Goal: Task Accomplishment & Management: Complete application form

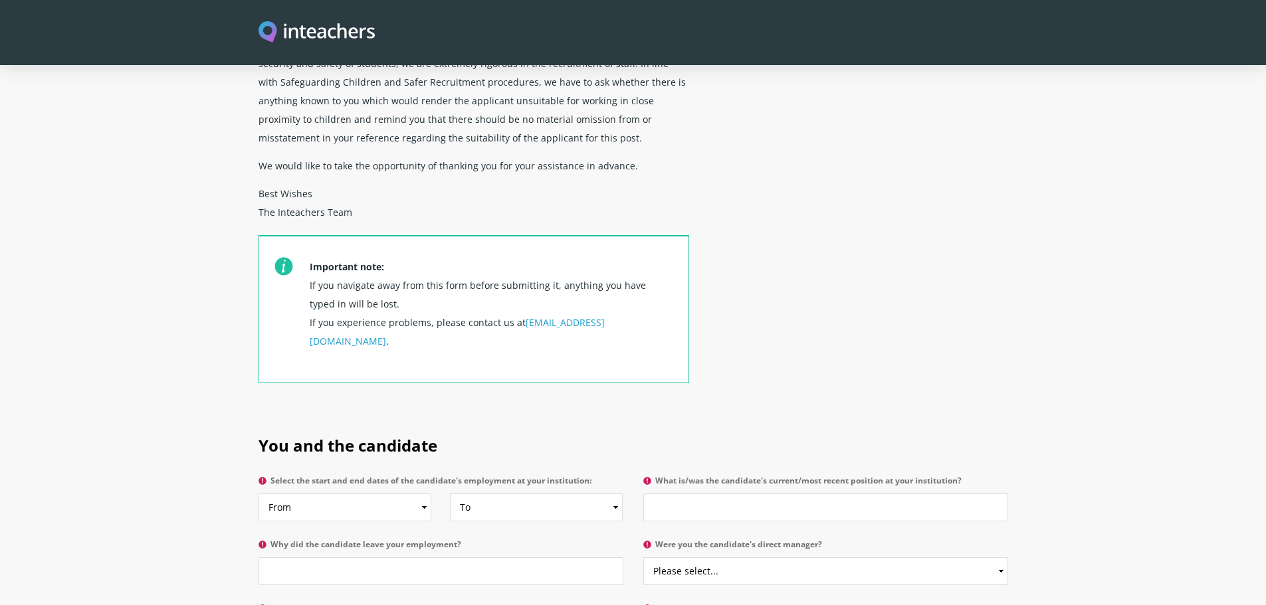
scroll to position [532, 0]
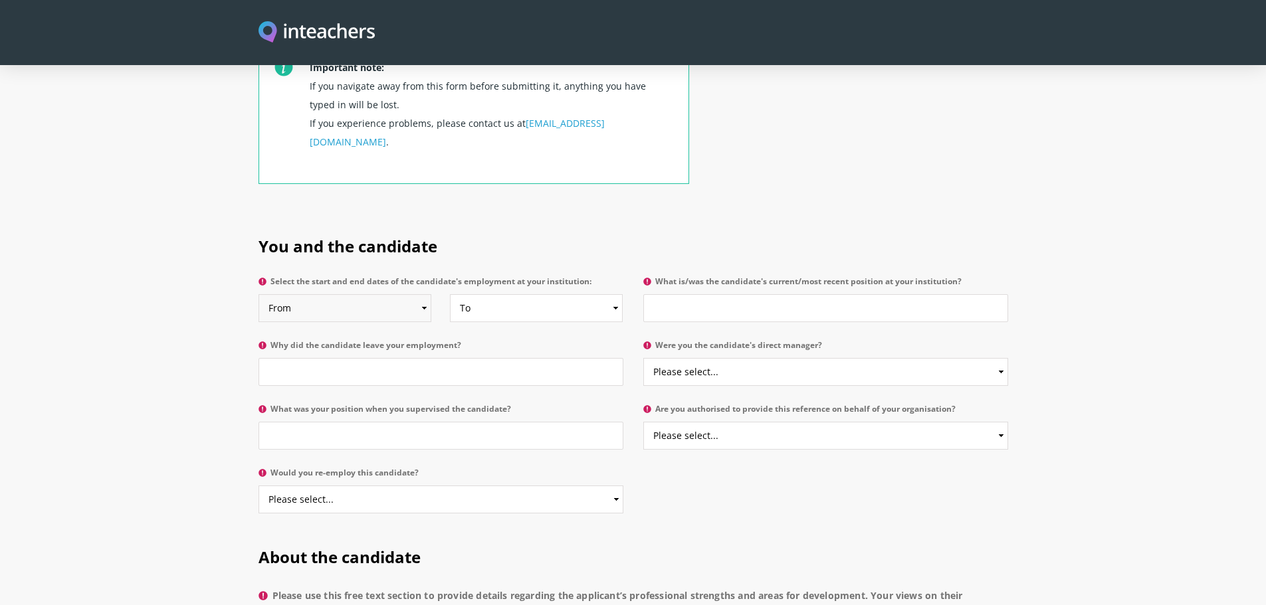
click at [321, 294] on select "From 2025 2024 2023 2022 2021 2020 2019 2018 2017 2016 2015 2014 2013 2012 2011…" at bounding box center [345, 308] width 173 height 28
select select "2016"
click at [259, 294] on select "From 2025 2024 2023 2022 2021 2020 2019 2018 2017 2016 2015 2014 2013 2012 2011…" at bounding box center [345, 308] width 173 height 28
click at [487, 294] on select "To Currently 2025 2024 2023 2022 2021 2020 2019 2018 2017 2016 2015 2014 2013 2…" at bounding box center [536, 308] width 173 height 28
select select "2023"
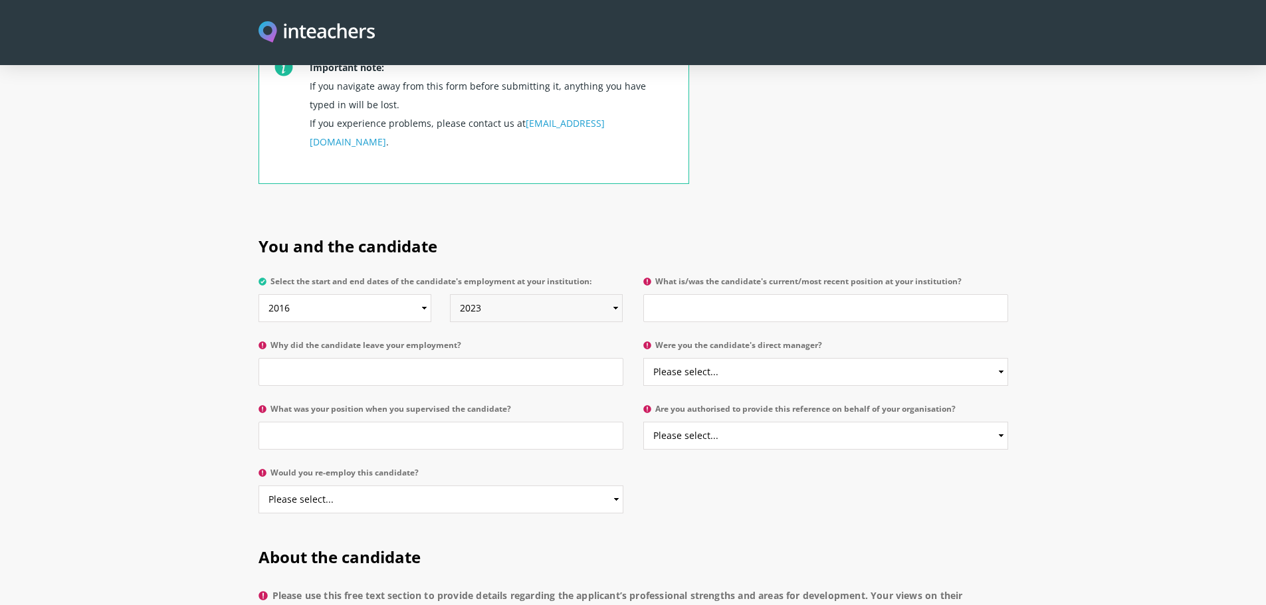
click at [450, 294] on select "To Currently 2025 2024 2023 2022 2021 2020 2019 2018 2017 2016 2015 2014 2013 2…" at bounding box center [536, 308] width 173 height 28
click at [712, 294] on input "What is/was the candidate's current/most recent position at your institution?" at bounding box center [825, 308] width 365 height 28
type input "HLTA but qualified as a class teacher while with us"
click at [374, 358] on input "Why did the candidate leave your employment?" at bounding box center [441, 372] width 365 height 28
drag, startPoint x: 328, startPoint y: 342, endPoint x: 253, endPoint y: 347, distance: 74.6
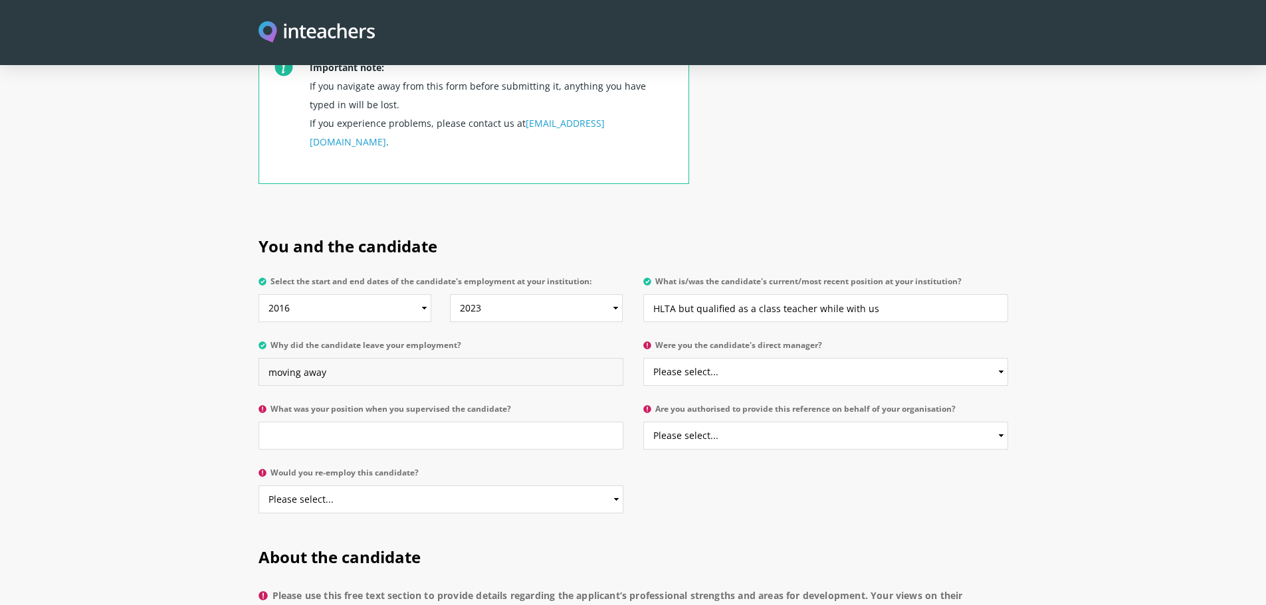
click at [253, 347] on div "You and the candidate Select the start and end dates of the candidate's employm…" at bounding box center [634, 371] width 766 height 311
type input "relocating"
click at [681, 358] on select "Please select... Yes No" at bounding box center [825, 372] width 365 height 28
select select "Yes"
click at [643, 358] on select "Please select... Yes No" at bounding box center [825, 372] width 365 height 28
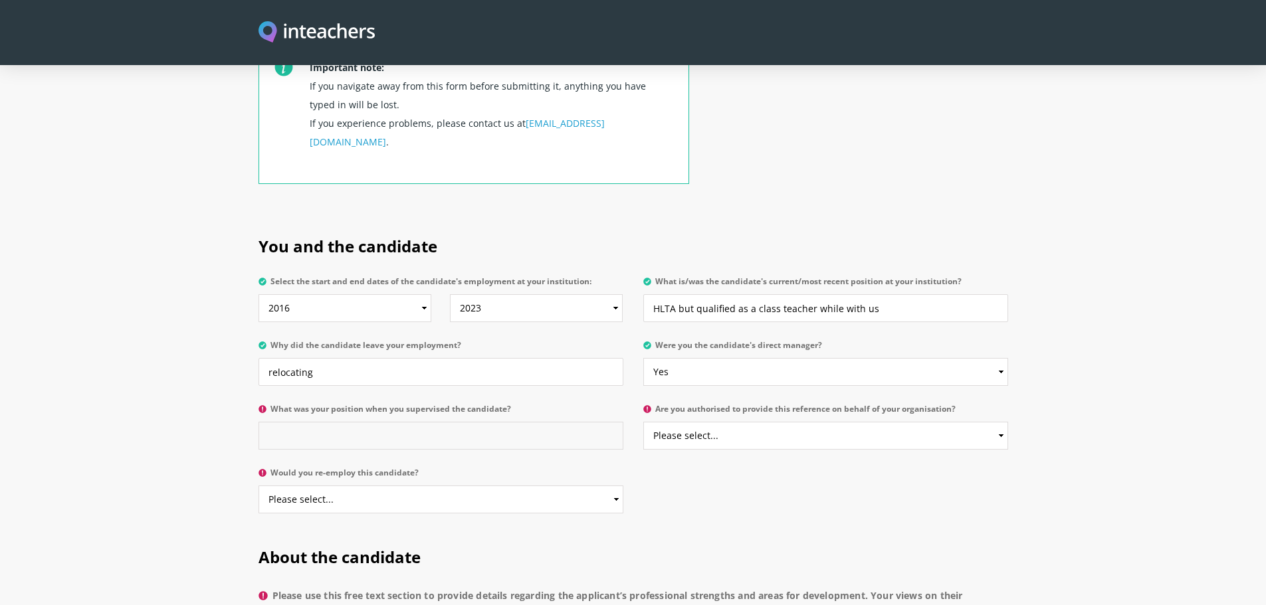
click at [360, 422] on input "What was your position when you supervised the candidate?" at bounding box center [441, 436] width 365 height 28
type input "Assistant Head"
click at [742, 422] on select "Please select... Yes No" at bounding box center [825, 436] width 365 height 28
select select "Yes"
click at [643, 422] on select "Please select... Yes No" at bounding box center [825, 436] width 365 height 28
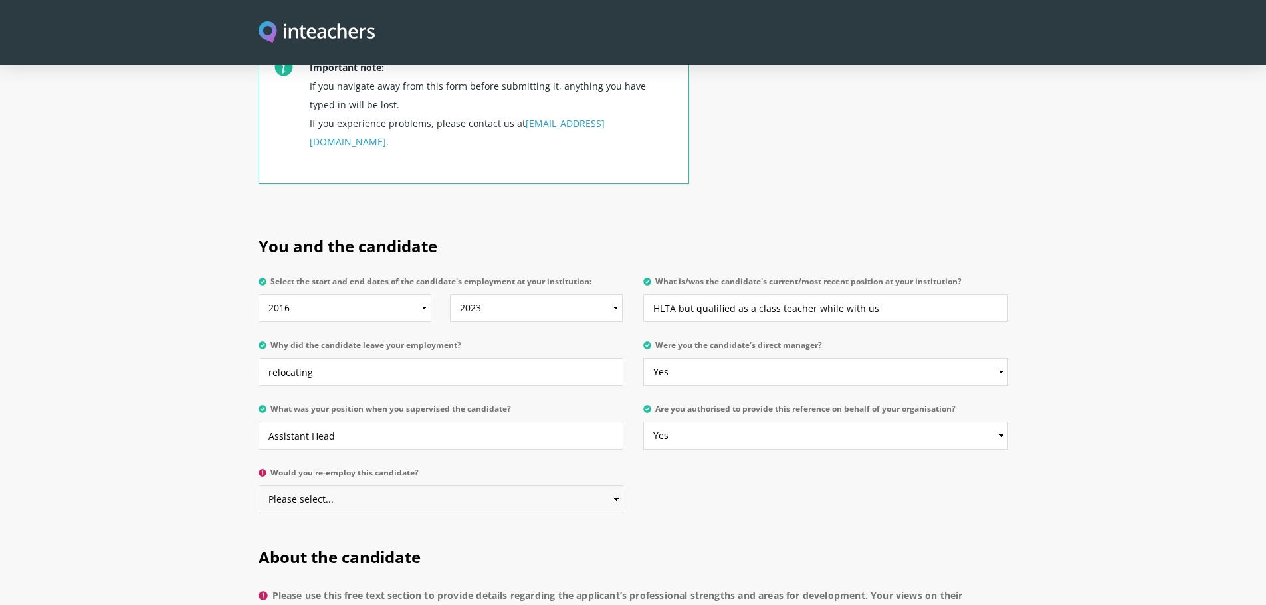
click at [384, 486] on select "Please select... Yes No" at bounding box center [441, 500] width 365 height 28
select select "Yes"
click at [259, 486] on select "Please select... Yes No" at bounding box center [441, 500] width 365 height 28
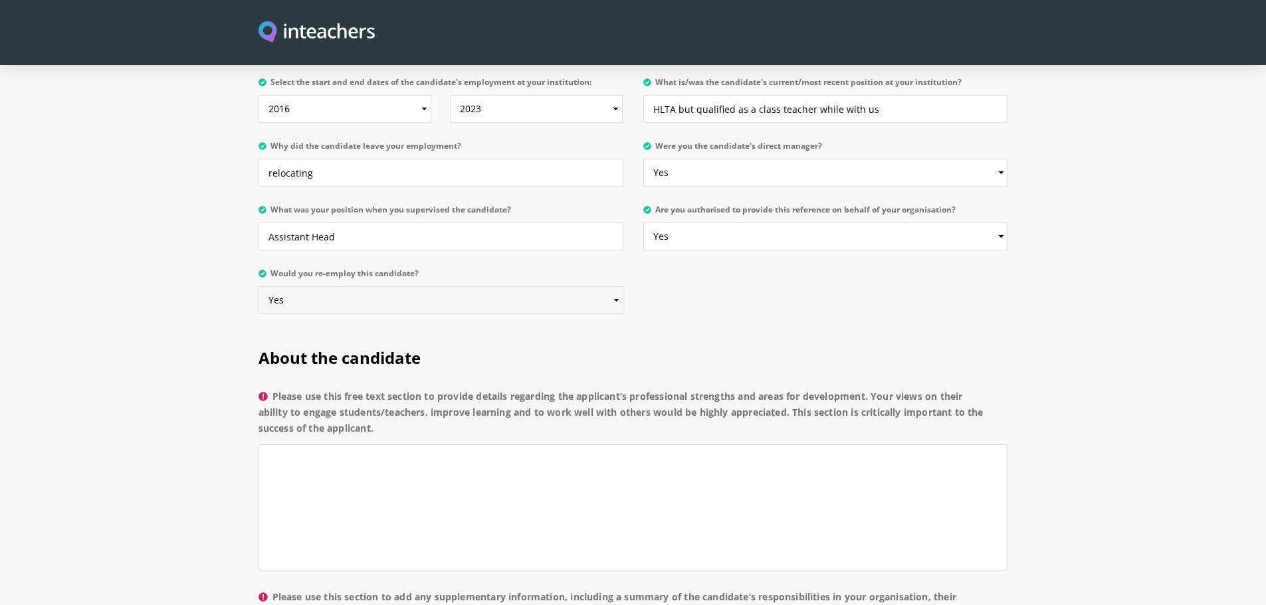
scroll to position [798, 0]
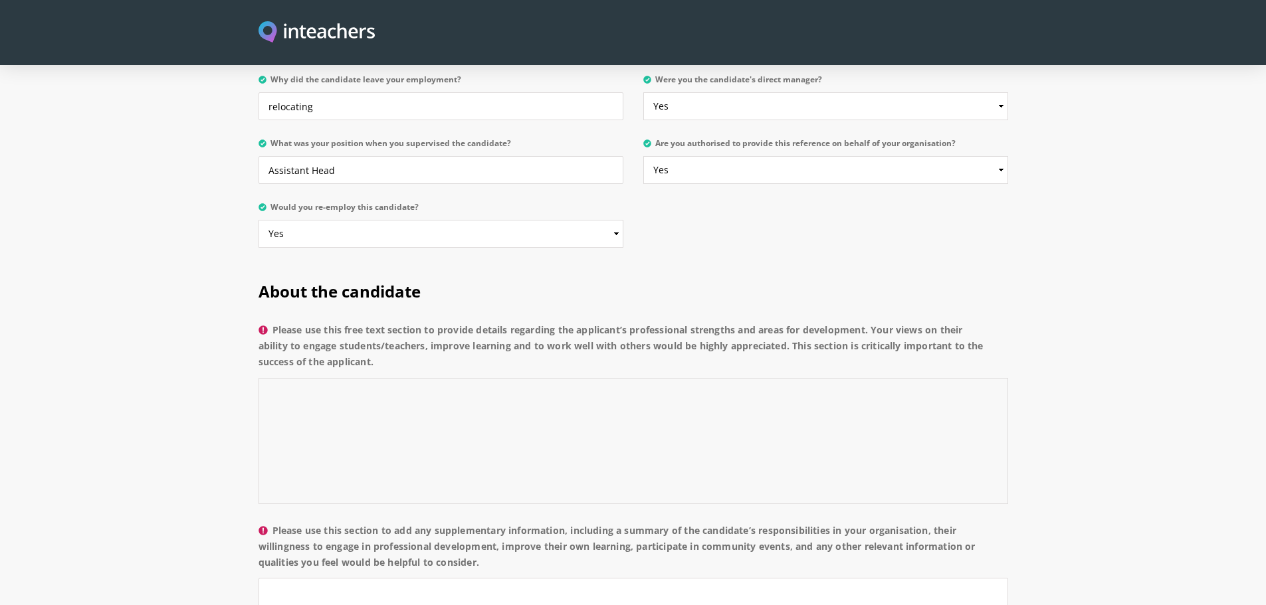
click at [393, 378] on textarea "Please use this free text section to provide details regarding the applicant’s …" at bounding box center [634, 441] width 750 height 126
click at [298, 378] on textarea "Please use this free text section to provide details regarding the applicant’s …" at bounding box center [634, 441] width 750 height 126
paste textarea "[PERSON_NAME] is organised, dedicated and keen to improve her own practice. She…"
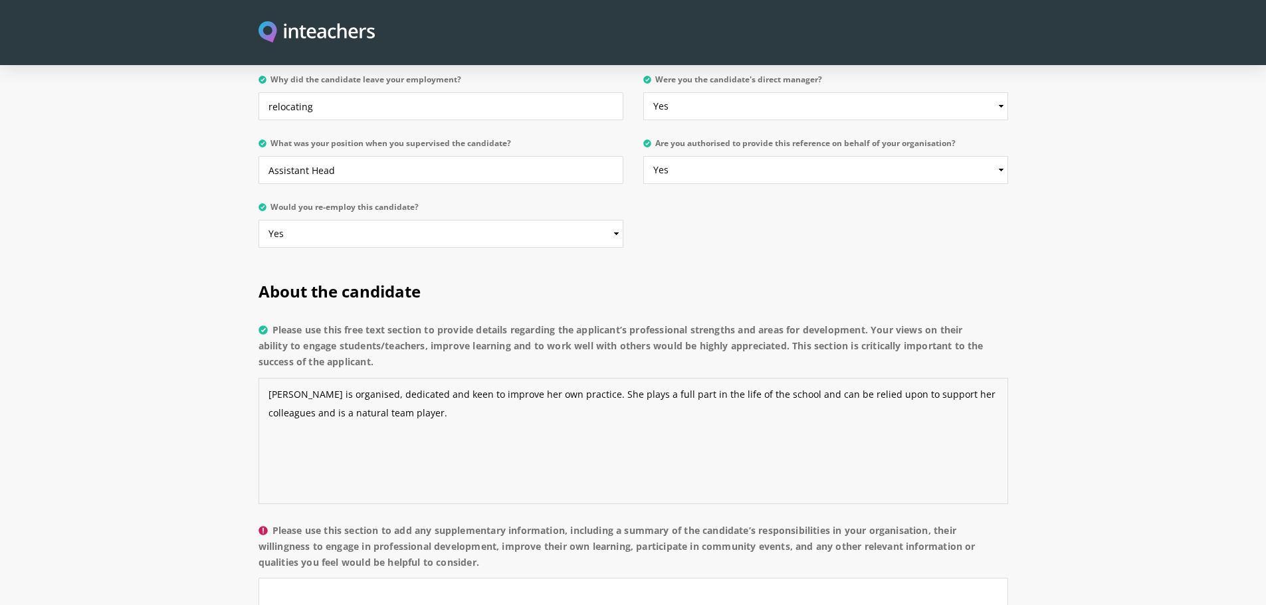
click at [403, 378] on textarea "[PERSON_NAME] is organised, dedicated and keen to improve her own practice. She…" at bounding box center [634, 441] width 750 height 126
click at [451, 382] on textarea "[PERSON_NAME] is organised, dedicated and keen to improve her own practice. She…" at bounding box center [634, 441] width 750 height 126
paste textarea "in the time I have known her [PERSON_NAME] has ben equally confident and comfor…"
click at [397, 378] on textarea "[PERSON_NAME] is organised, dedicated and keen to improve her own practice. She…" at bounding box center [634, 441] width 750 height 126
drag, startPoint x: 449, startPoint y: 378, endPoint x: 516, endPoint y: 378, distance: 67.1
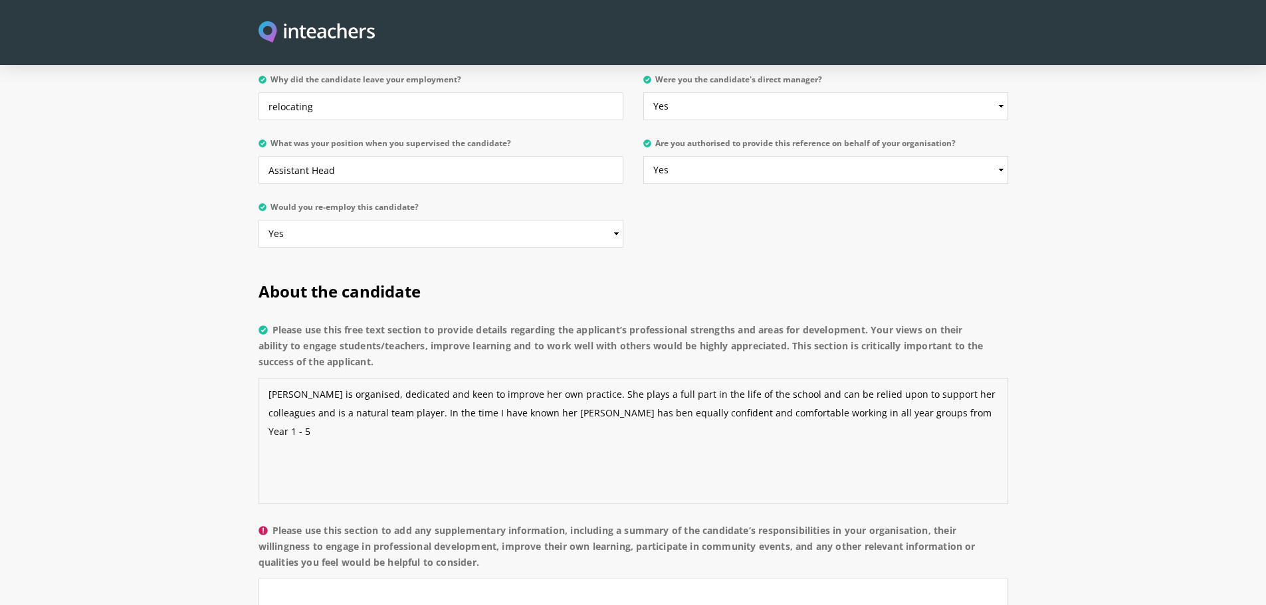
click at [516, 378] on textarea "[PERSON_NAME] is organised, dedicated and keen to improve her own practice. She…" at bounding box center [634, 441] width 750 height 126
click at [557, 378] on textarea "[PERSON_NAME] is organised, dedicated and keen to improve her own practice. She…" at bounding box center [634, 441] width 750 height 126
click at [917, 378] on textarea "[PERSON_NAME] is organised, dedicated and keen to improve her own practice. She…" at bounding box center [634, 441] width 750 height 126
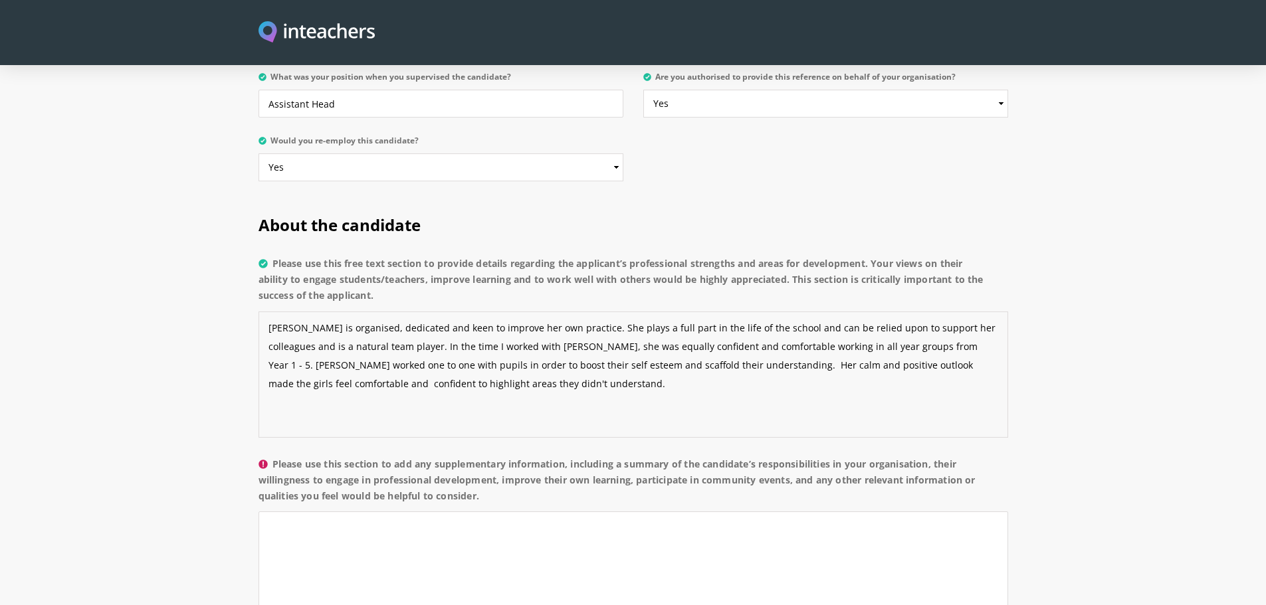
scroll to position [997, 0]
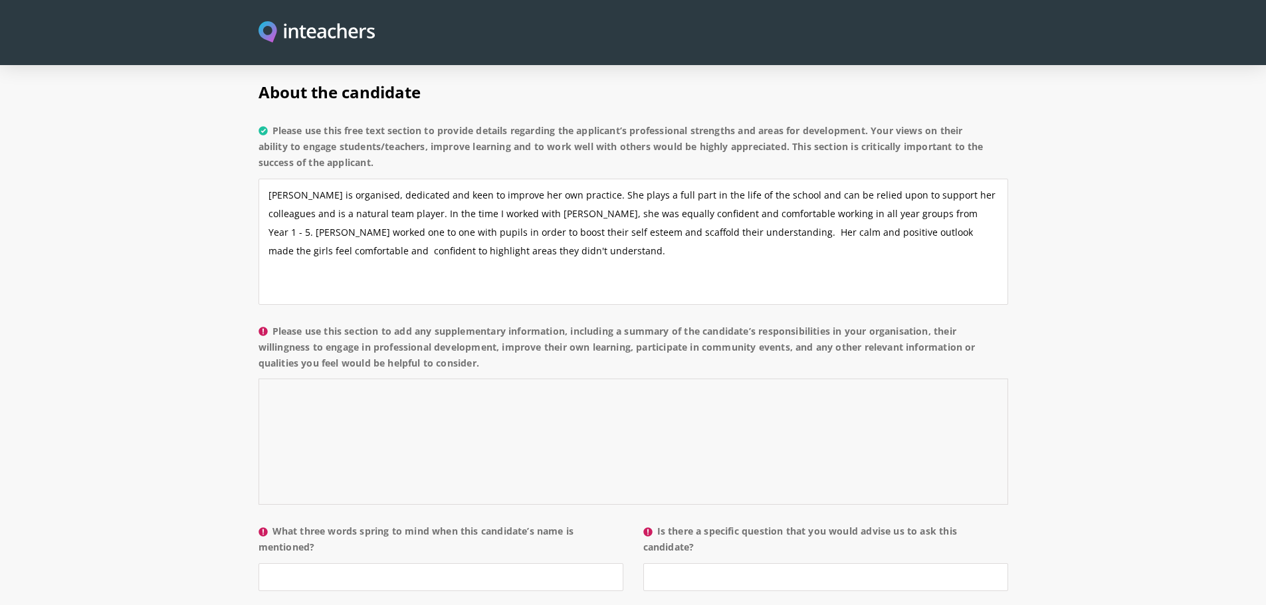
click at [278, 379] on textarea "Please use this section to add any supplementary information, including a summa…" at bounding box center [634, 442] width 750 height 126
click at [518, 213] on textarea "[PERSON_NAME] is organised, dedicated and keen to improve her own practice. She…" at bounding box center [634, 242] width 750 height 126
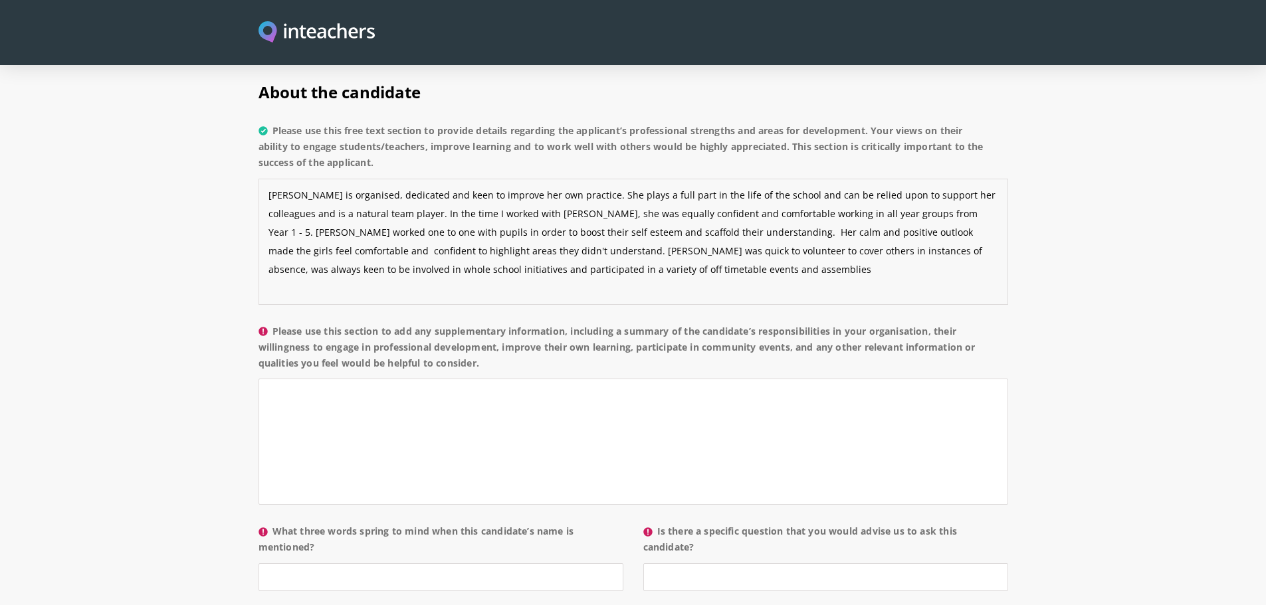
click at [338, 233] on textarea "[PERSON_NAME] is organised, dedicated and keen to improve her own practice. She…" at bounding box center [634, 242] width 750 height 126
click at [641, 235] on textarea "[PERSON_NAME] is organised, dedicated and keen to improve her own practice. She…" at bounding box center [634, 242] width 750 height 126
click at [851, 233] on textarea "[PERSON_NAME] is organised, dedicated and keen to improve her own practice. She…" at bounding box center [634, 242] width 750 height 126
click at [934, 235] on textarea "[PERSON_NAME] is organised, dedicated and keen to improve her own practice. She…" at bounding box center [634, 242] width 750 height 126
drag, startPoint x: 701, startPoint y: 194, endPoint x: 939, endPoint y: 248, distance: 244.6
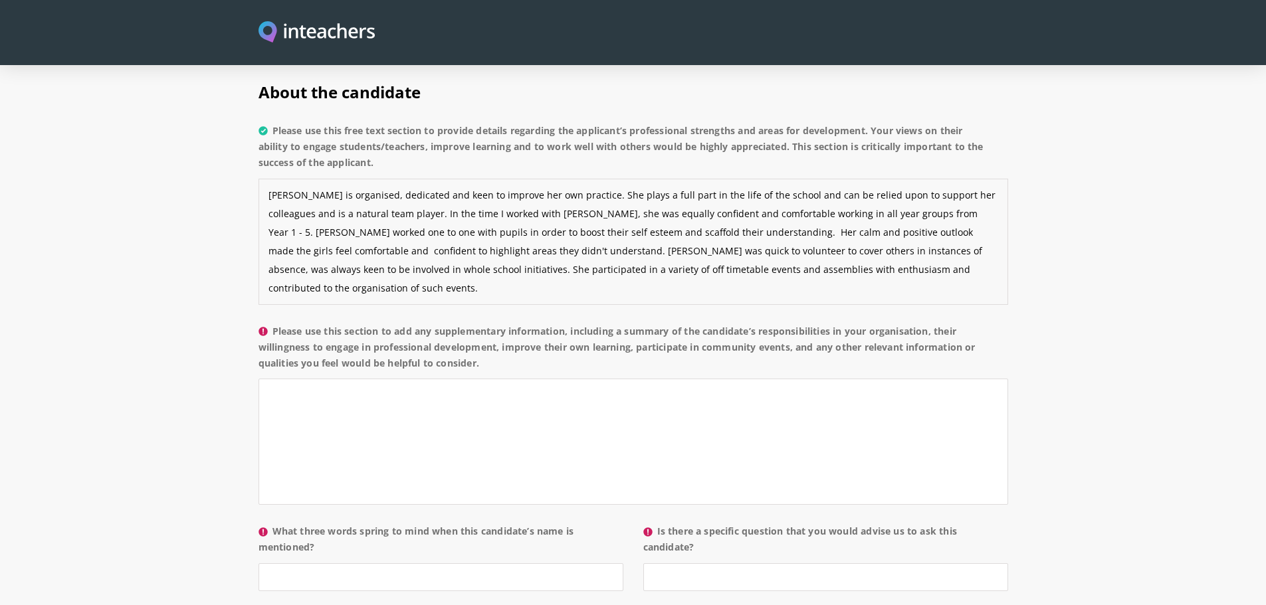
click at [939, 248] on textarea "[PERSON_NAME] is organised, dedicated and keen to improve her own practice. She…" at bounding box center [634, 242] width 750 height 126
type textarea "[PERSON_NAME] is organised, dedicated and keen to improve her own practice. She…"
click at [467, 380] on textarea "Please use this section to add any supplementary information, including a summa…" at bounding box center [634, 442] width 750 height 126
paste textarea "Her calm and positive outlook made the girls feel comfortable and confident to …"
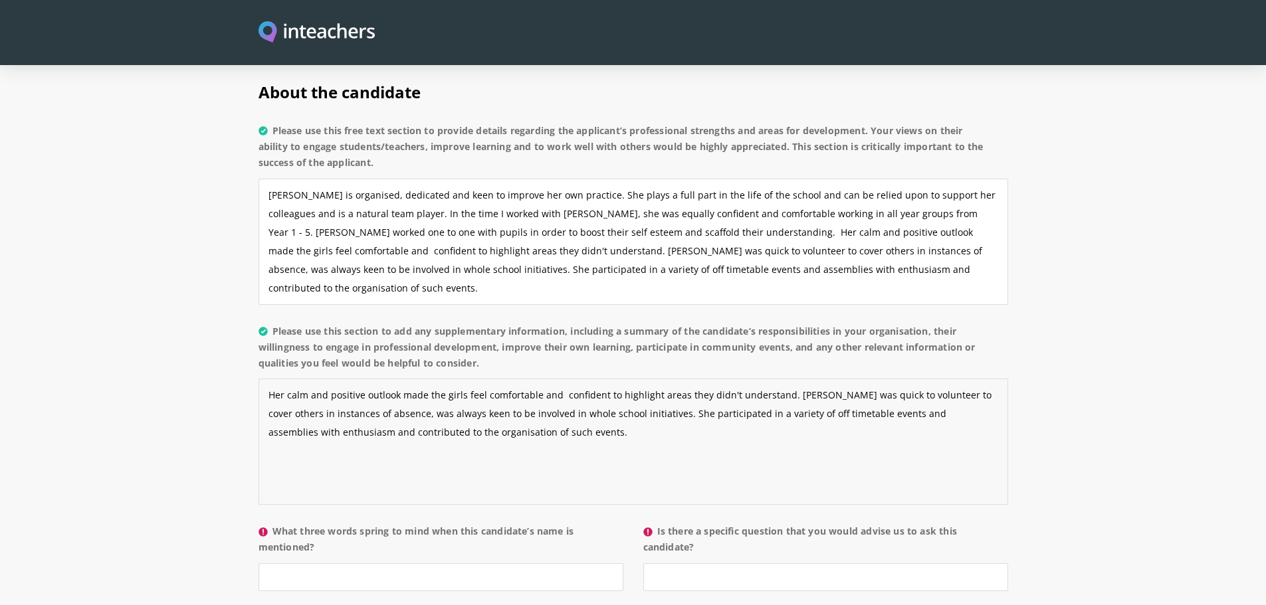
type textarea "Her calm and positive outlook made the girls feel comfortable and confident to …"
drag, startPoint x: 703, startPoint y: 195, endPoint x: 943, endPoint y: 240, distance: 244.7
click at [943, 240] on textarea "[PERSON_NAME] is organised, dedicated and keen to improve her own practice. She…" at bounding box center [634, 242] width 750 height 126
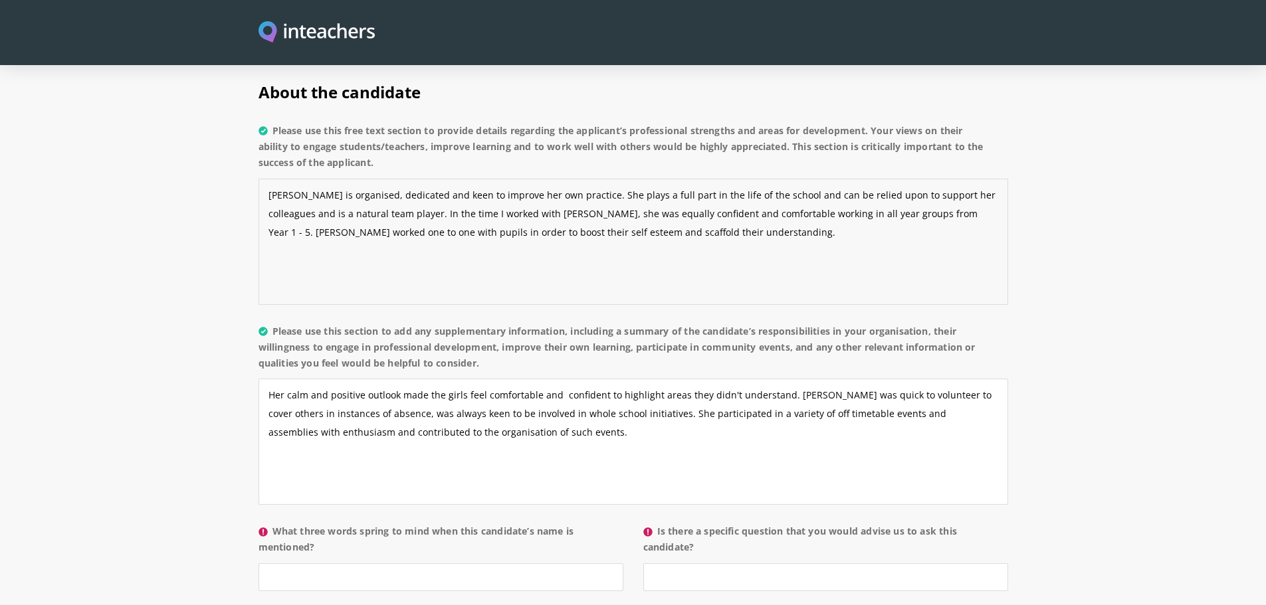
click at [707, 195] on textarea "[PERSON_NAME] is organised, dedicated and keen to improve her own practice. She…" at bounding box center [634, 242] width 750 height 126
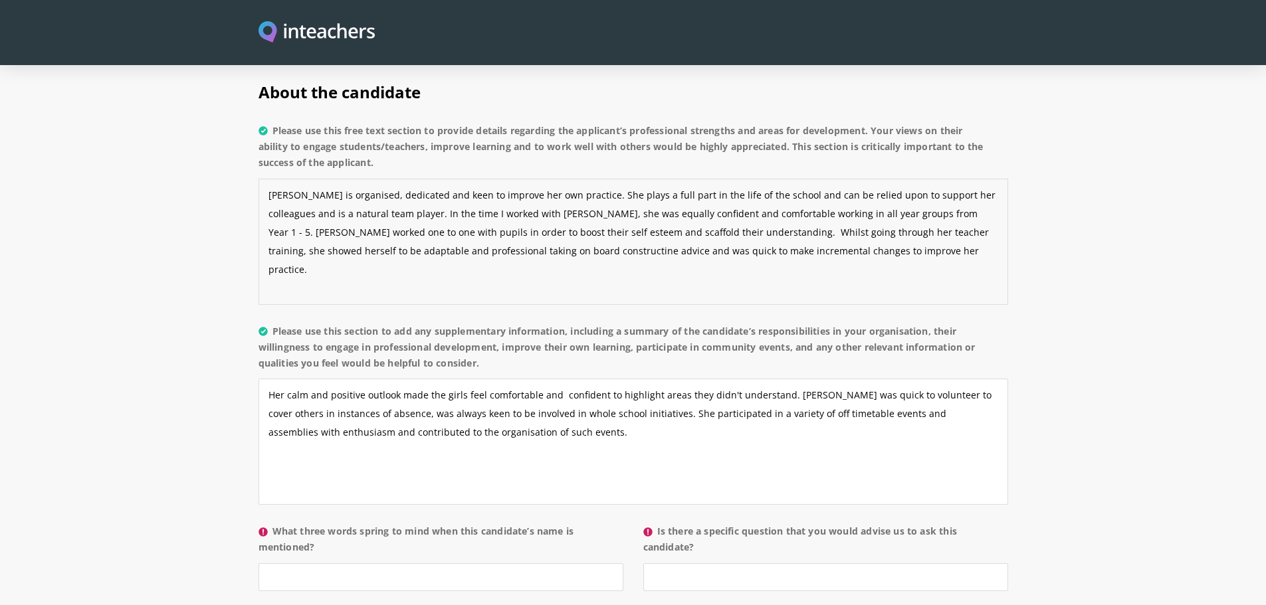
click at [519, 213] on textarea "[PERSON_NAME] is organised, dedicated and keen to improve her own practice. She…" at bounding box center [634, 242] width 750 height 126
click at [873, 211] on textarea "[PERSON_NAME] is organised, dedicated and keen to improve her own practice. She…" at bounding box center [634, 242] width 750 height 126
click at [399, 215] on textarea "[PERSON_NAME] is organised, dedicated and keen to improve her own practice. She…" at bounding box center [634, 242] width 750 height 126
click at [867, 215] on textarea "[PERSON_NAME] is organised, dedicated and keen to improve her own practice. She…" at bounding box center [634, 242] width 750 height 126
type textarea "[PERSON_NAME] is organised, dedicated and keen to improve her own practice. She…"
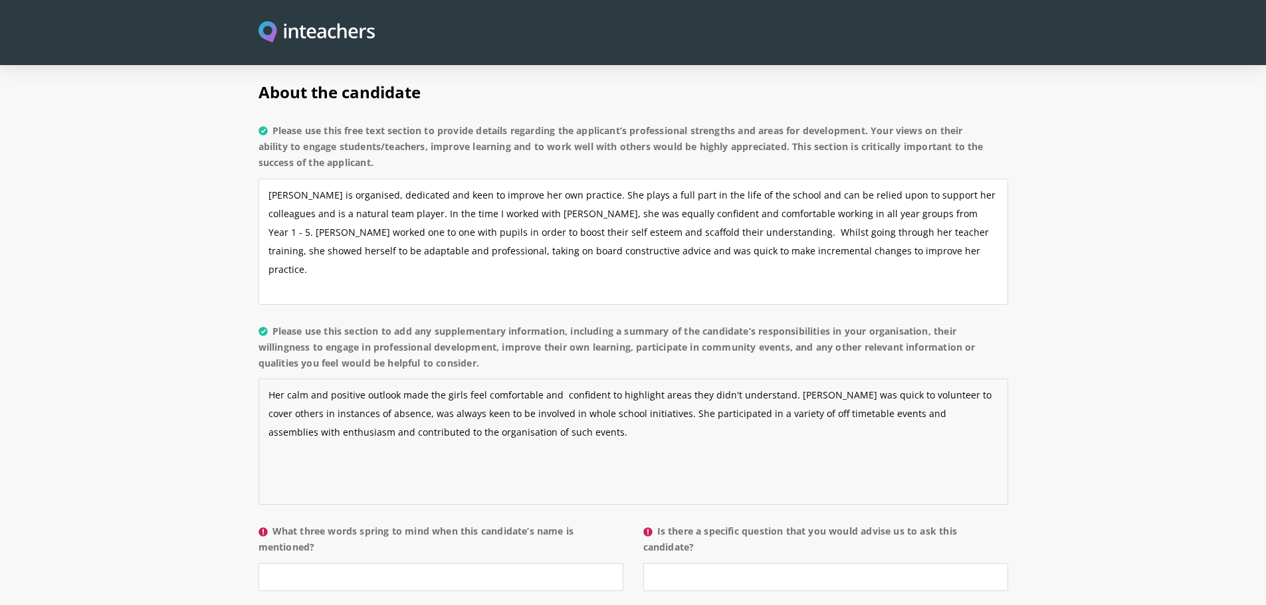
click at [518, 394] on textarea "Her calm and positive outlook made the girls feel comfortable and confident to …" at bounding box center [634, 442] width 750 height 126
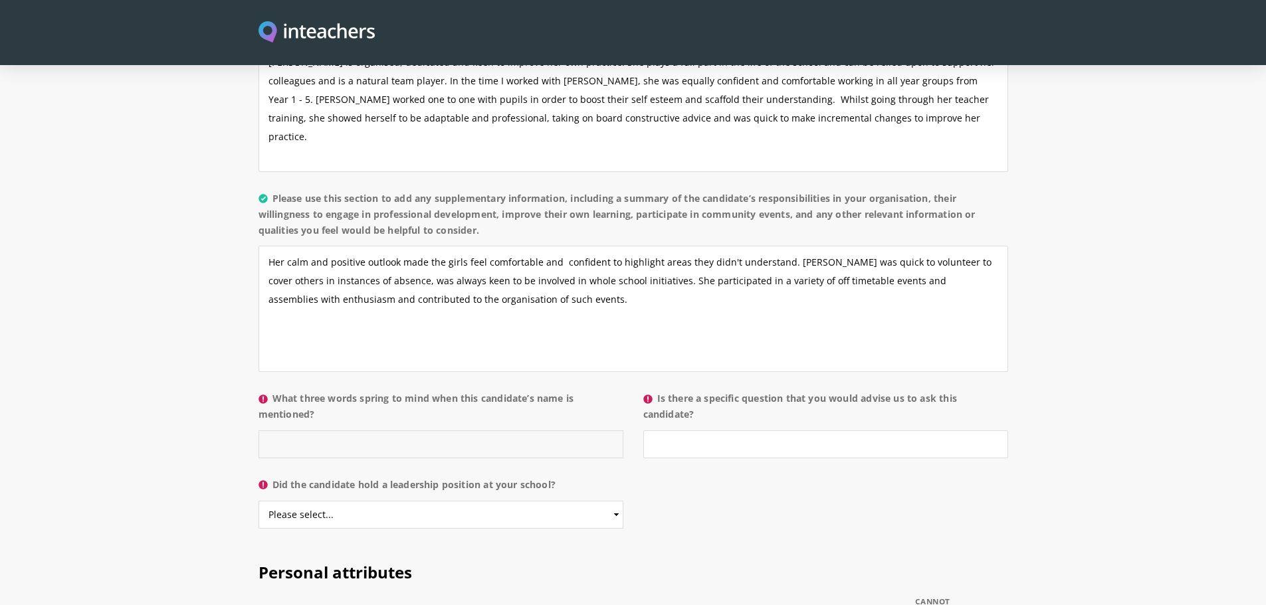
click at [387, 431] on input "What three words spring to mind when this candidate’s name is mentioned?" at bounding box center [441, 445] width 365 height 28
type input "professional, calm, kind."
click at [695, 431] on input "Is there a specific question that you would advise us to ask this candidate?" at bounding box center [825, 445] width 365 height 28
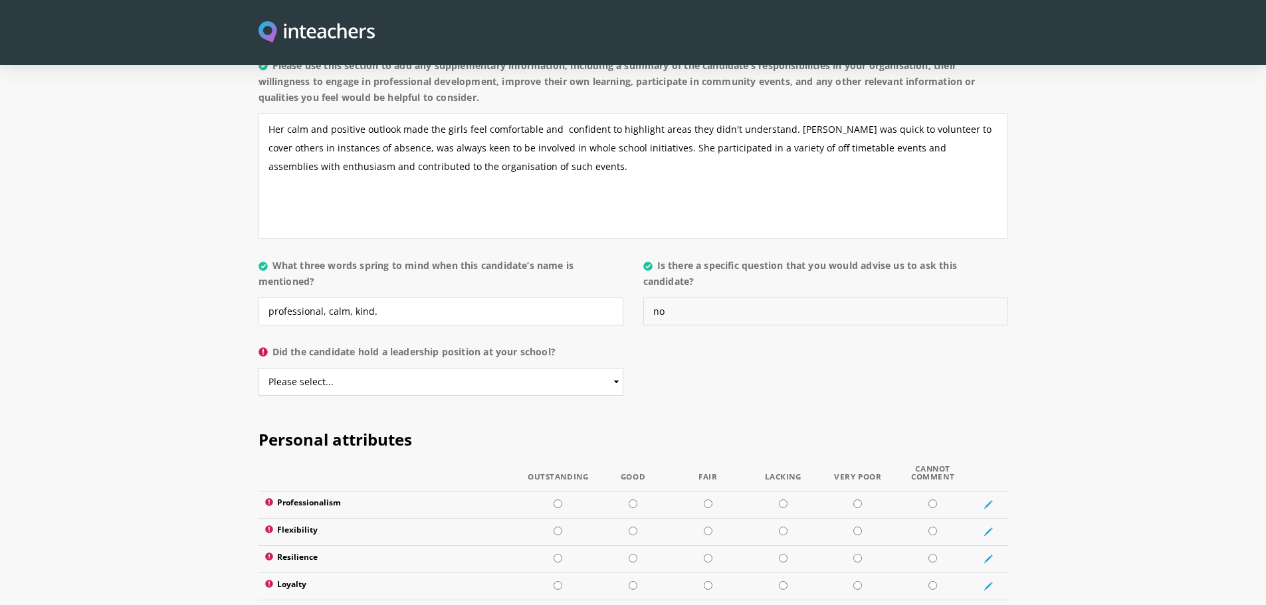
type input "no"
click at [384, 368] on select "Please select... Yes No" at bounding box center [441, 382] width 365 height 28
select select "No"
click at [259, 368] on select "Please select... Yes No" at bounding box center [441, 382] width 365 height 28
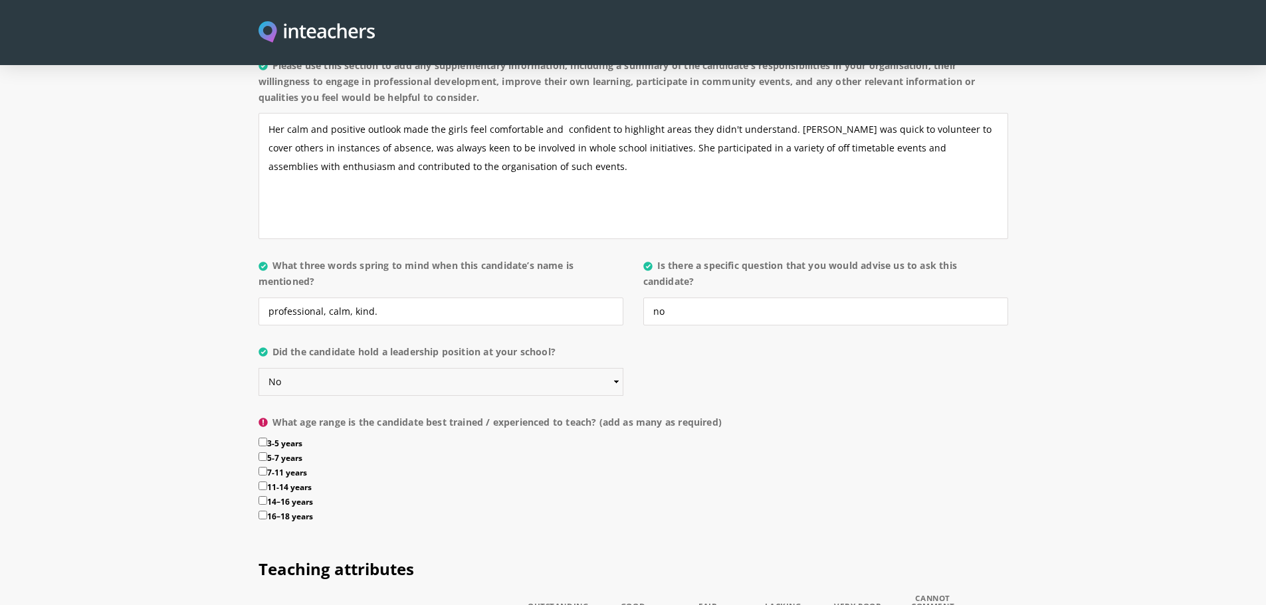
scroll to position [1396, 0]
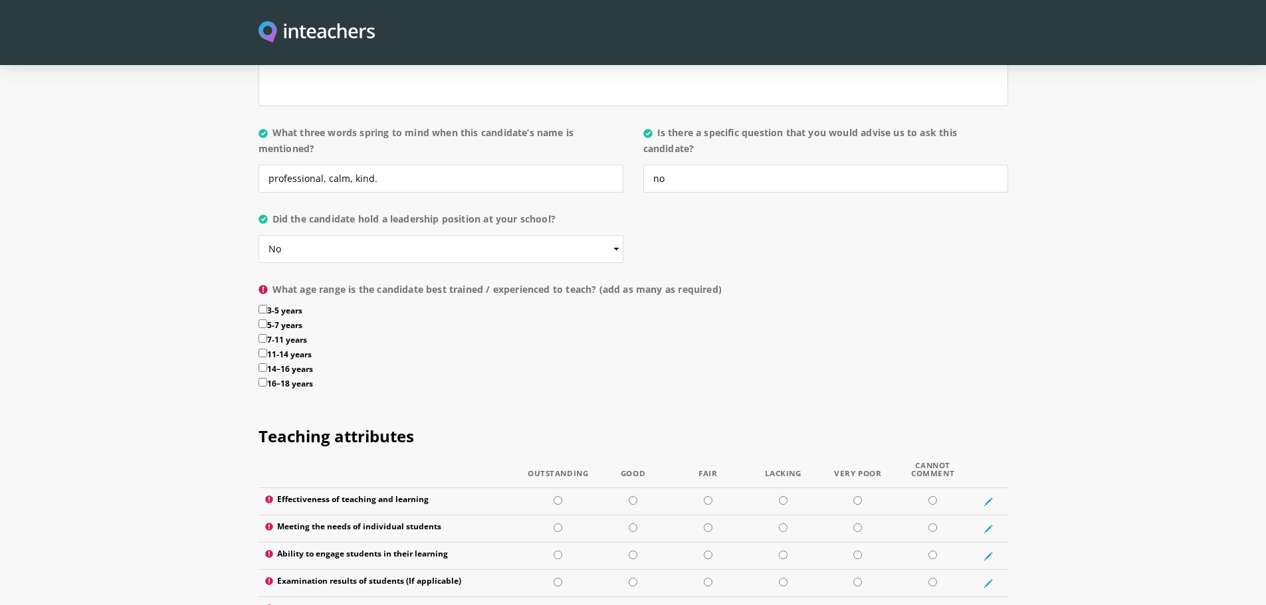
click at [263, 334] on input "7-11 years" at bounding box center [263, 338] width 9 height 9
checkbox input "true"
click at [267, 320] on input "5-7 years" at bounding box center [263, 324] width 9 height 9
checkbox input "true"
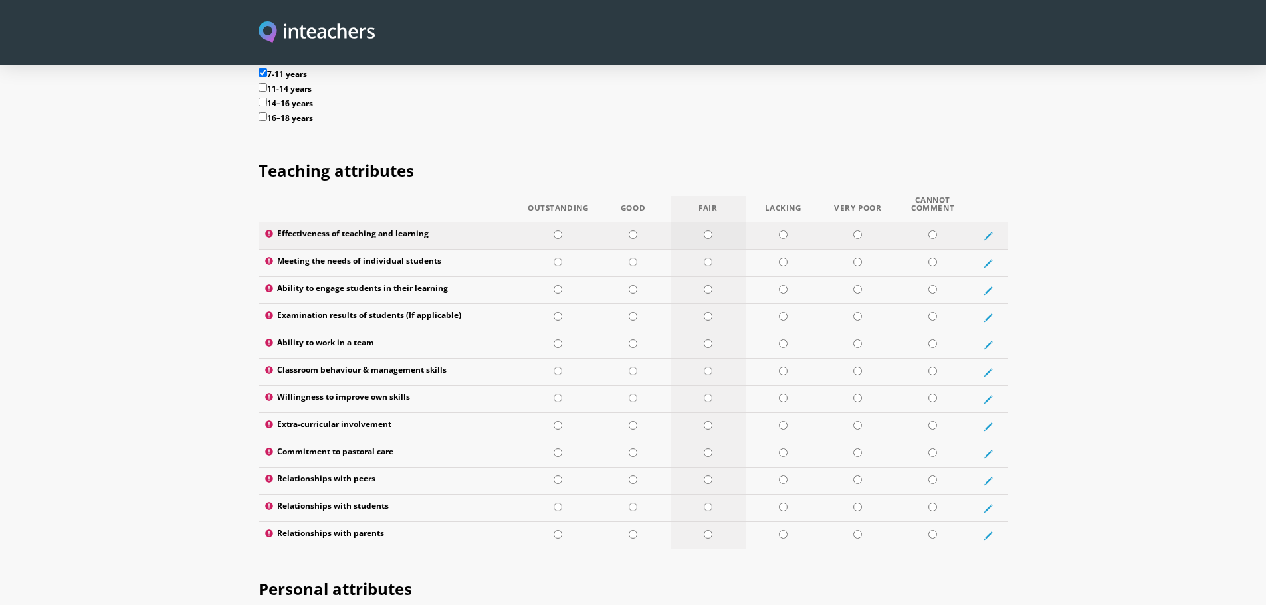
click at [705, 231] on input "radio" at bounding box center [708, 235] width 9 height 9
radio input "true"
click at [633, 258] on input "radio" at bounding box center [633, 262] width 9 height 9
radio input "true"
click at [709, 285] on input "radio" at bounding box center [708, 289] width 9 height 9
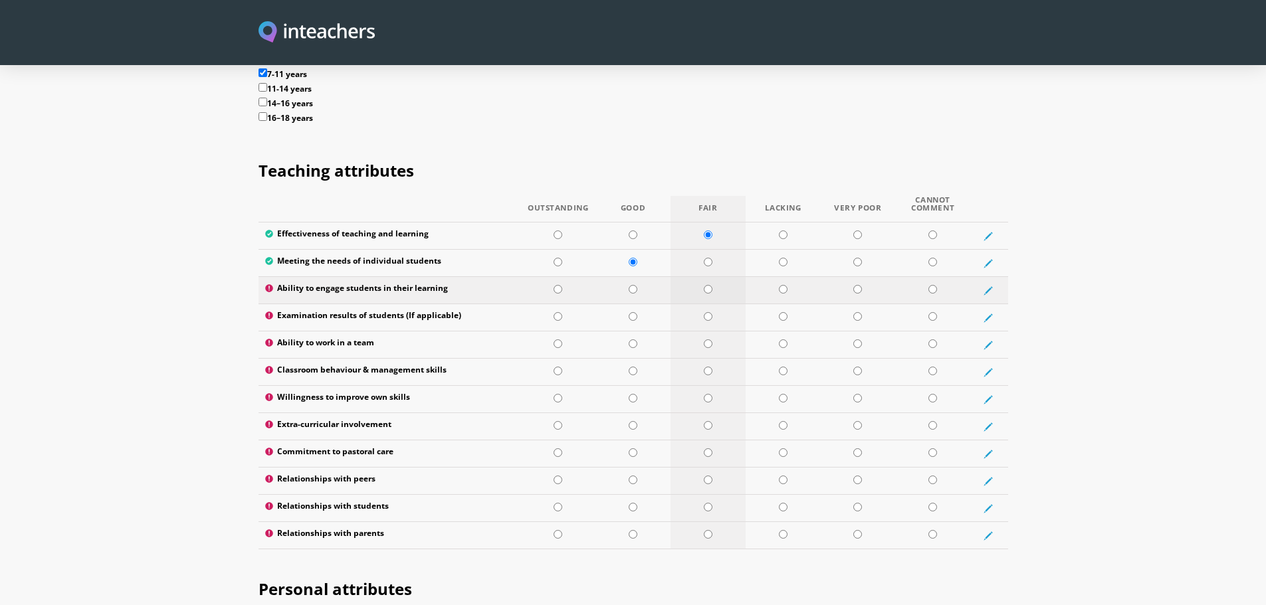
radio input "true"
click at [936, 312] on input "radio" at bounding box center [932, 316] width 9 height 9
radio input "true"
click at [558, 340] on input "radio" at bounding box center [558, 344] width 9 height 9
radio input "true"
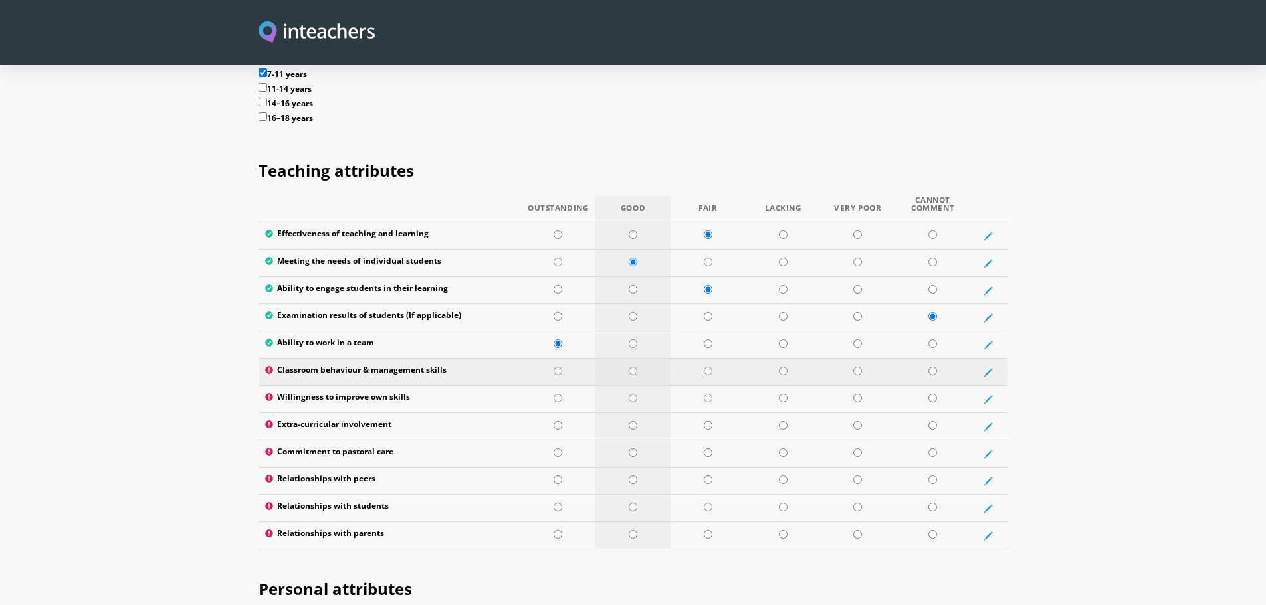
scroll to position [1795, 0]
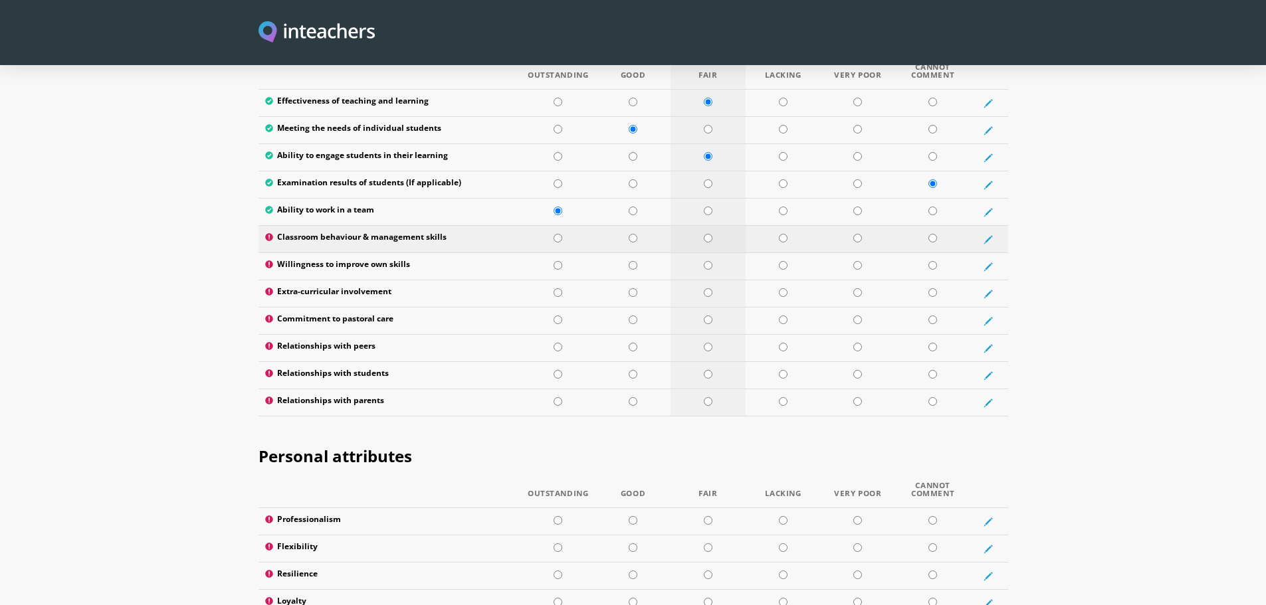
click at [704, 234] on input "radio" at bounding box center [708, 238] width 9 height 9
radio input "true"
click at [631, 261] on input "radio" at bounding box center [633, 265] width 9 height 9
radio input "true"
click at [559, 288] on input "radio" at bounding box center [558, 292] width 9 height 9
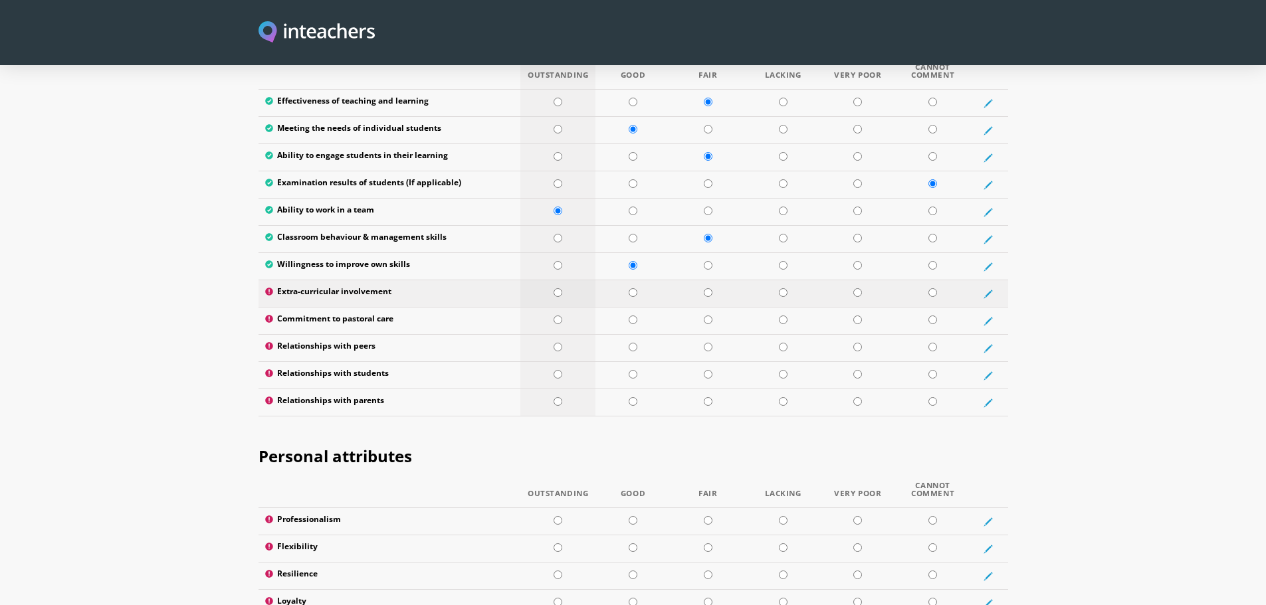
radio input "true"
click at [562, 316] on input "radio" at bounding box center [558, 320] width 9 height 9
radio input "true"
click at [563, 335] on td at bounding box center [557, 348] width 75 height 27
radio input "true"
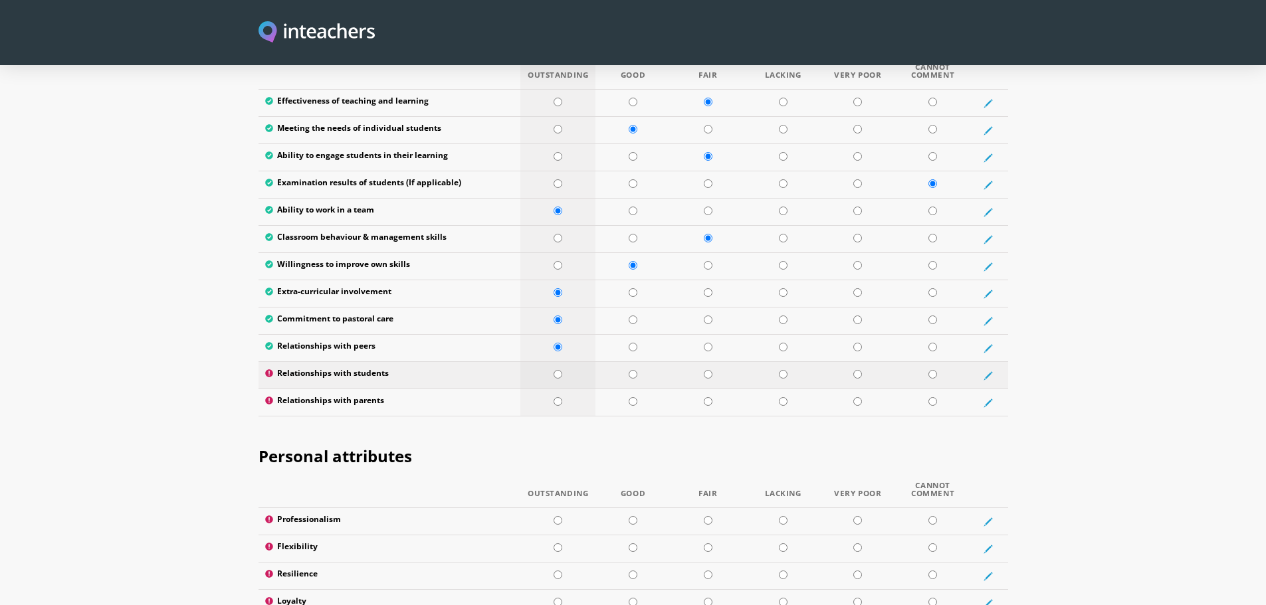
click at [559, 370] on input "radio" at bounding box center [558, 374] width 9 height 9
radio input "true"
click at [554, 397] on input "radio" at bounding box center [558, 401] width 9 height 9
radio input "true"
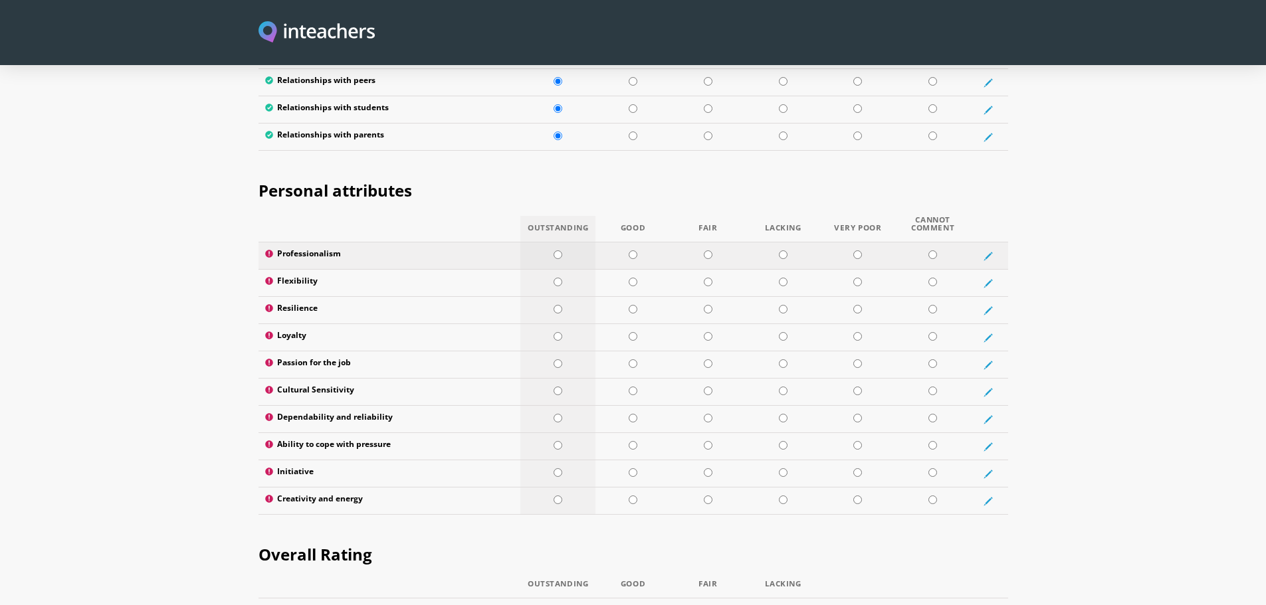
click at [558, 251] on input "radio" at bounding box center [558, 255] width 9 height 9
radio input "true"
click at [639, 270] on td at bounding box center [633, 283] width 75 height 27
radio input "true"
click at [636, 305] on input "radio" at bounding box center [633, 309] width 9 height 9
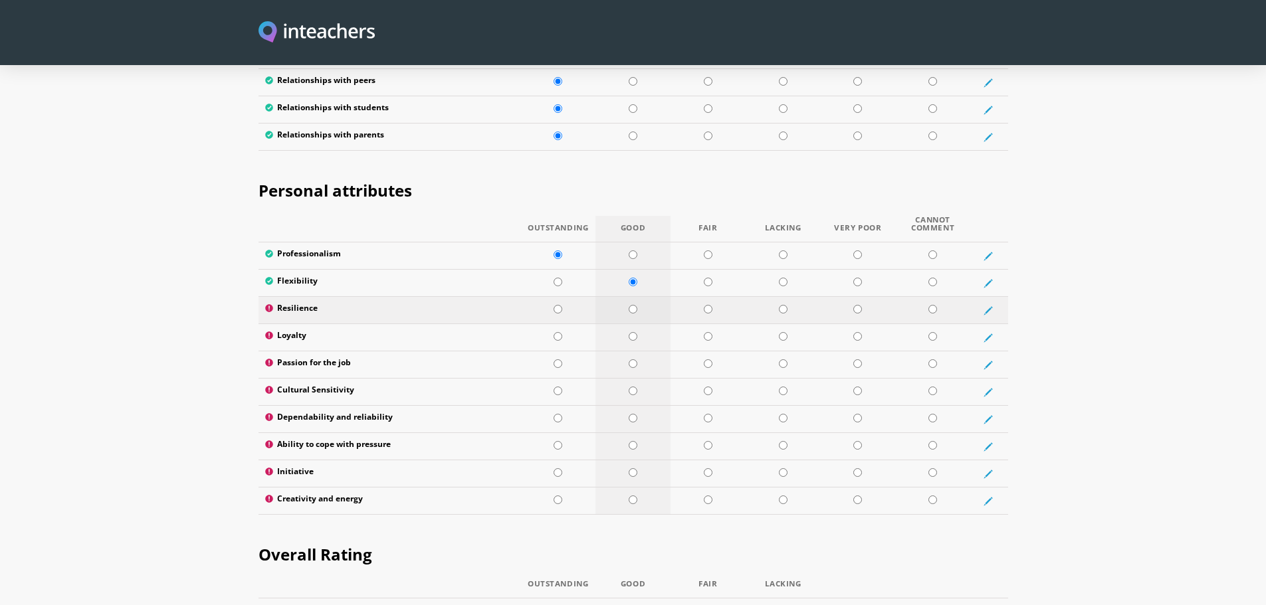
radio input "true"
click at [633, 324] on td at bounding box center [633, 337] width 75 height 27
radio input "true"
click at [637, 352] on td at bounding box center [633, 365] width 75 height 27
radio input "true"
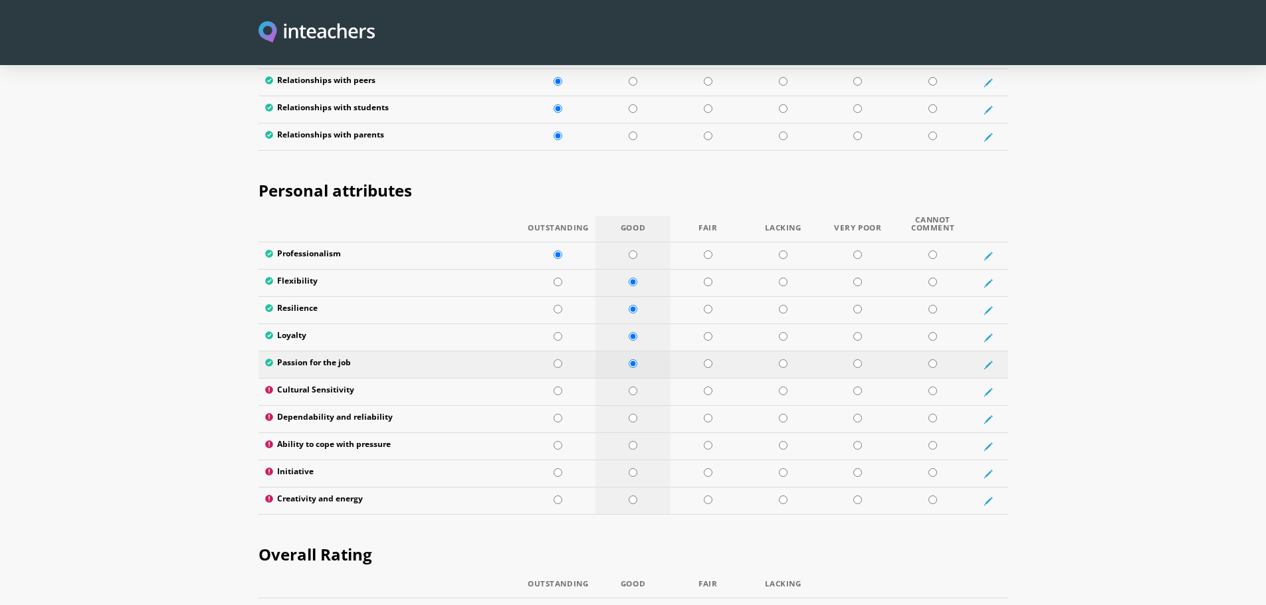
scroll to position [2127, 0]
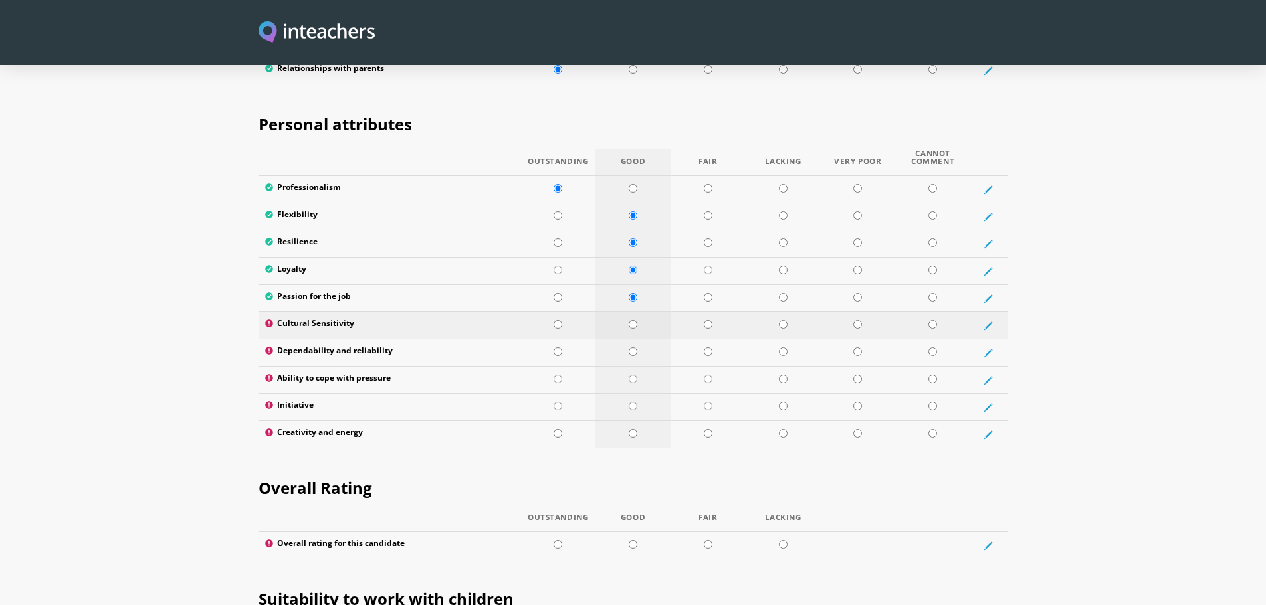
click at [637, 320] on input "radio" at bounding box center [633, 324] width 9 height 9
radio input "true"
click at [555, 348] on input "radio" at bounding box center [558, 352] width 9 height 9
radio input "true"
click at [643, 367] on td at bounding box center [633, 380] width 75 height 27
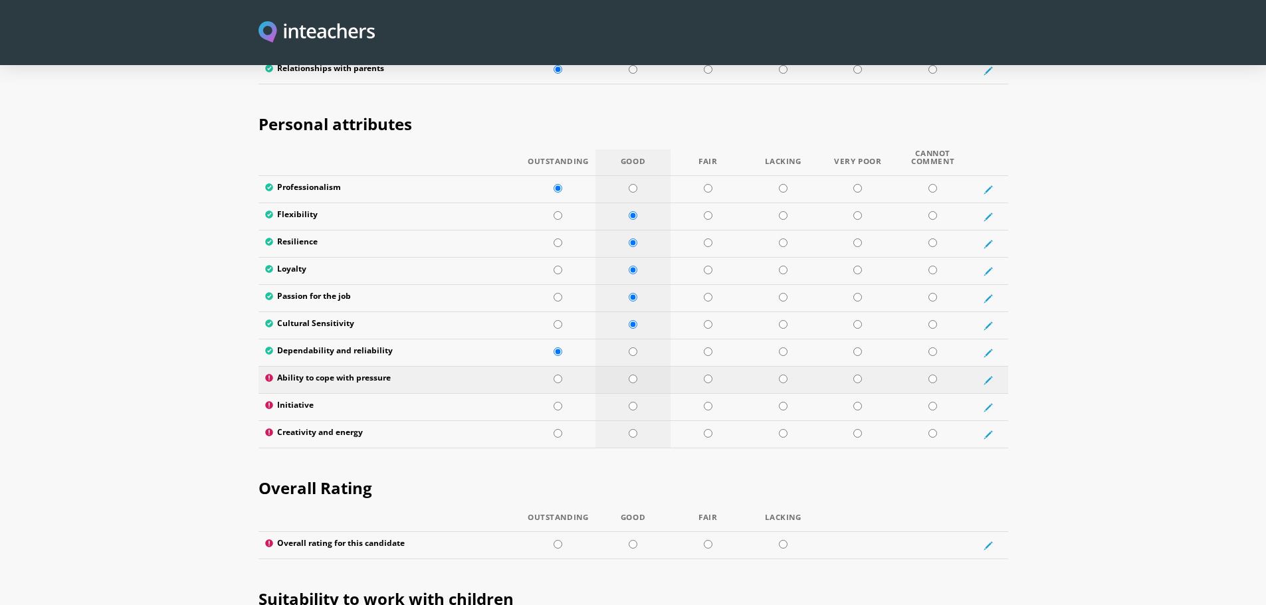
radio input "true"
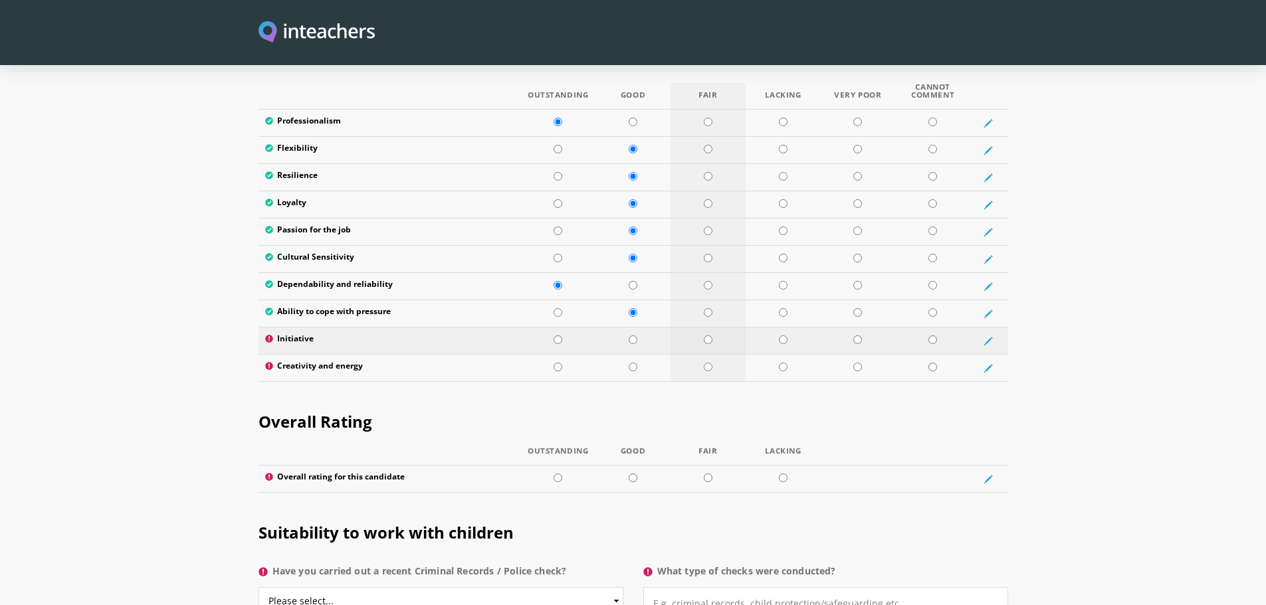
click at [699, 328] on td at bounding box center [708, 341] width 75 height 27
radio input "true"
click at [637, 363] on input "radio" at bounding box center [633, 367] width 9 height 9
radio input "true"
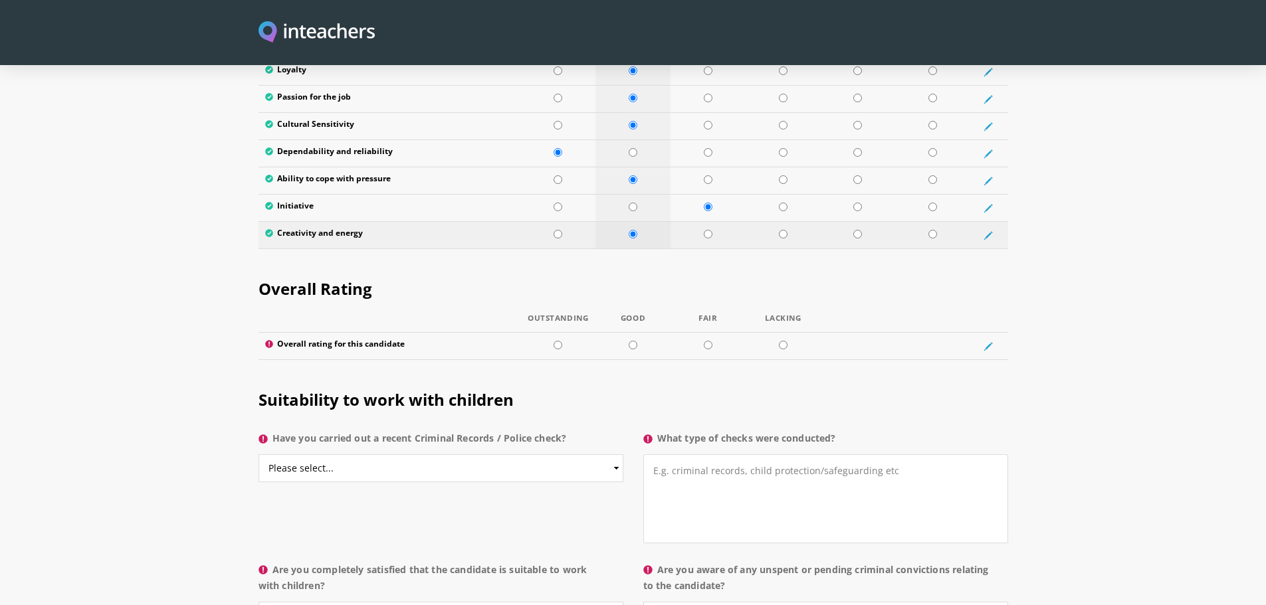
scroll to position [2393, 0]
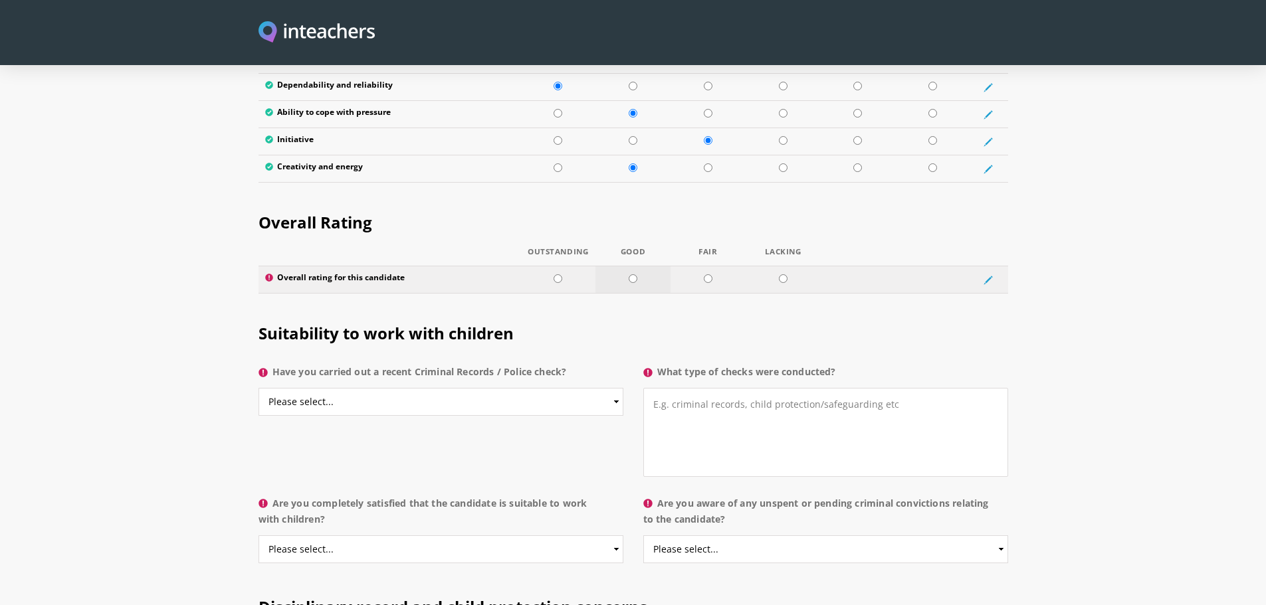
click at [636, 274] on input "radio" at bounding box center [633, 278] width 9 height 9
radio input "true"
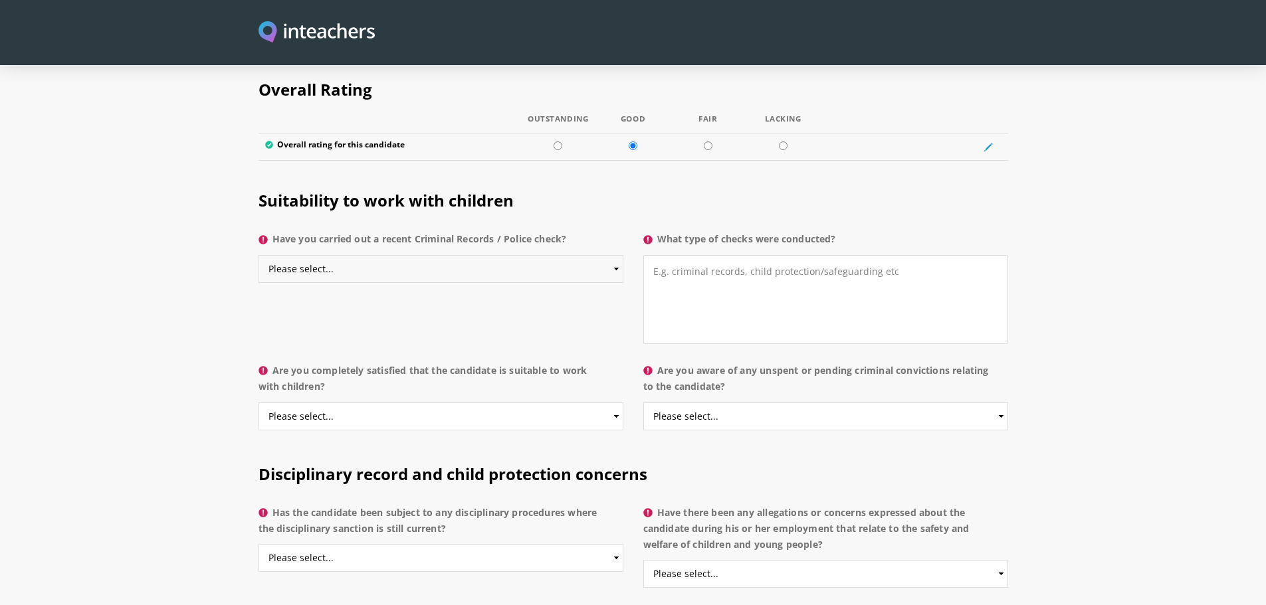
click at [472, 255] on select "Please select... Yes No Do not know" at bounding box center [441, 269] width 365 height 28
select select "No"
click at [259, 255] on select "Please select... Yes No Do not know" at bounding box center [441, 269] width 365 height 28
click at [670, 255] on textarea "What type of checks were conducted?" at bounding box center [825, 299] width 365 height 89
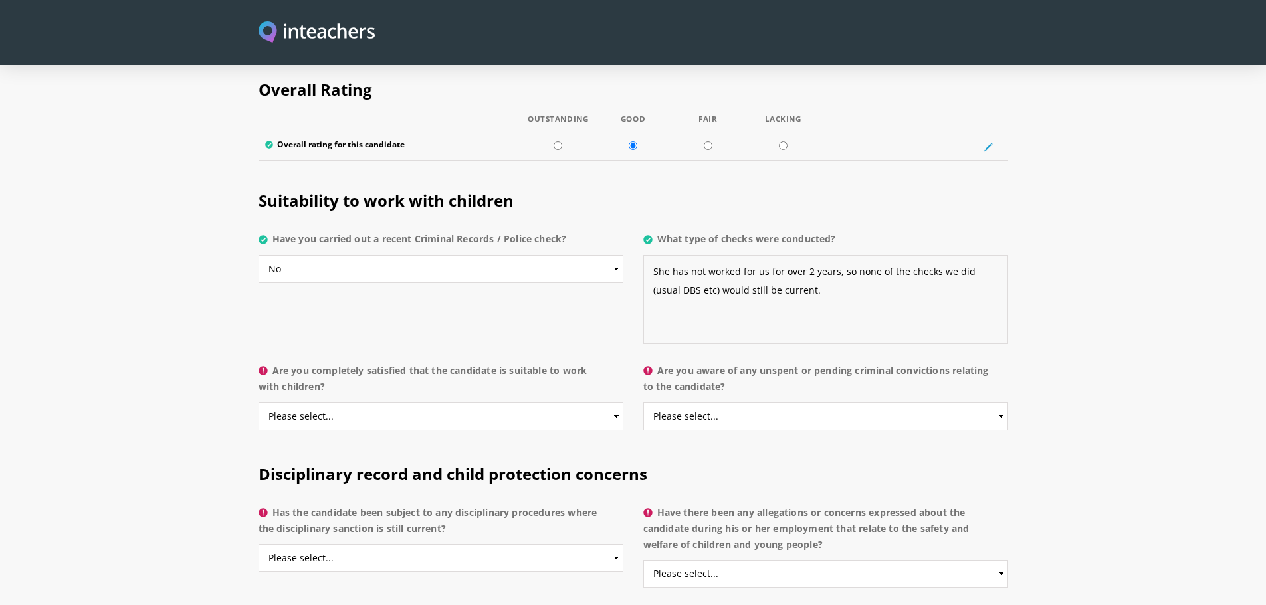
type textarea "She has not worked for us for over 2 years, so none of the checks we did (usual…"
click at [342, 403] on select "Please select... Yes No Do not know" at bounding box center [441, 417] width 365 height 28
select select "Yes"
click at [259, 403] on select "Please select... Yes No Do not know" at bounding box center [441, 417] width 365 height 28
click at [846, 403] on select "Please select... Yes No Do not know" at bounding box center [825, 417] width 365 height 28
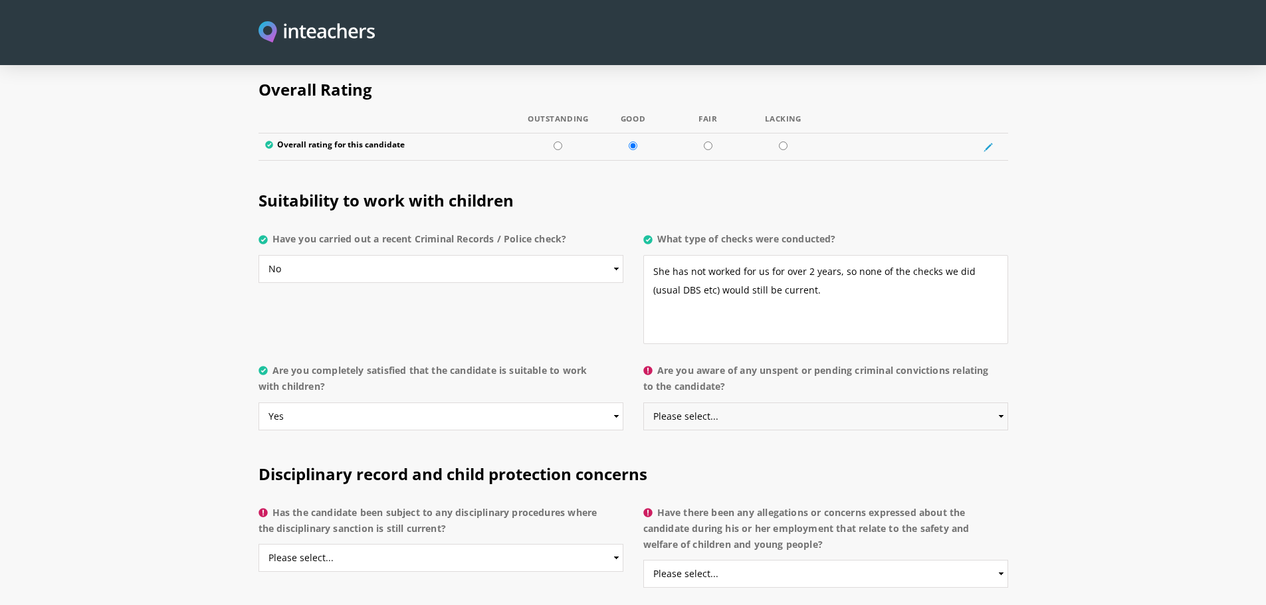
select select "No"
click at [643, 403] on select "Please select... Yes No Do not know" at bounding box center [825, 417] width 365 height 28
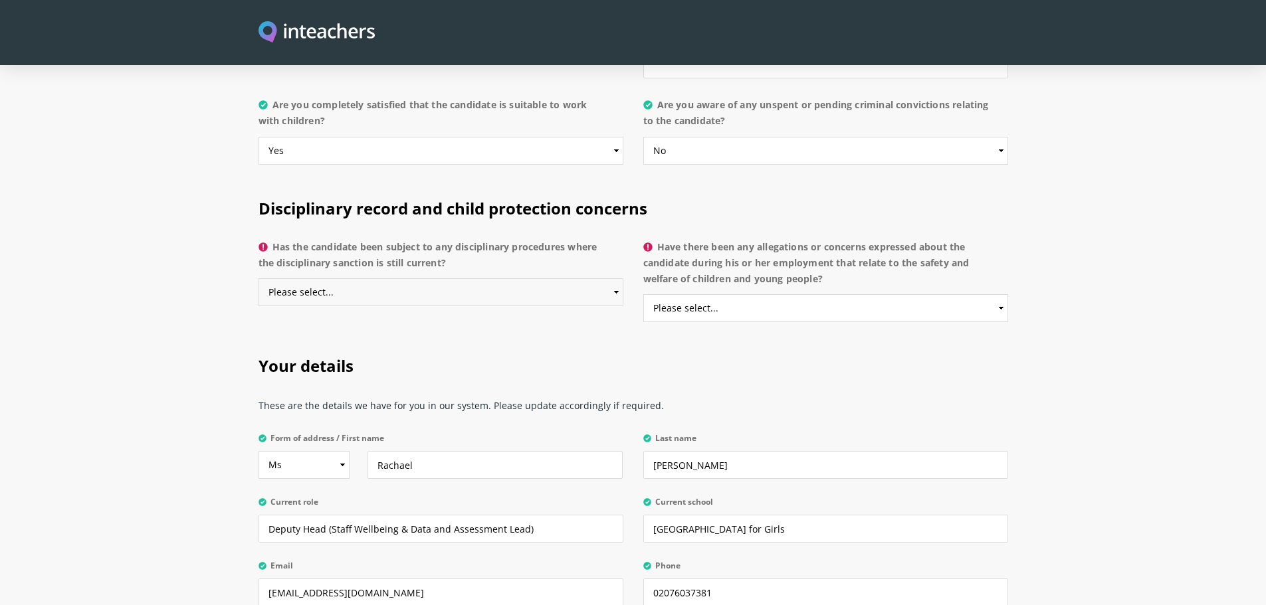
click at [392, 278] on select "Please select... Yes No Do not know" at bounding box center [441, 292] width 365 height 28
select select "No"
click at [259, 278] on select "Please select... Yes No Do not know" at bounding box center [441, 292] width 365 height 28
click at [861, 294] on select "Please select... Yes No Do not know" at bounding box center [825, 308] width 365 height 28
select select "No"
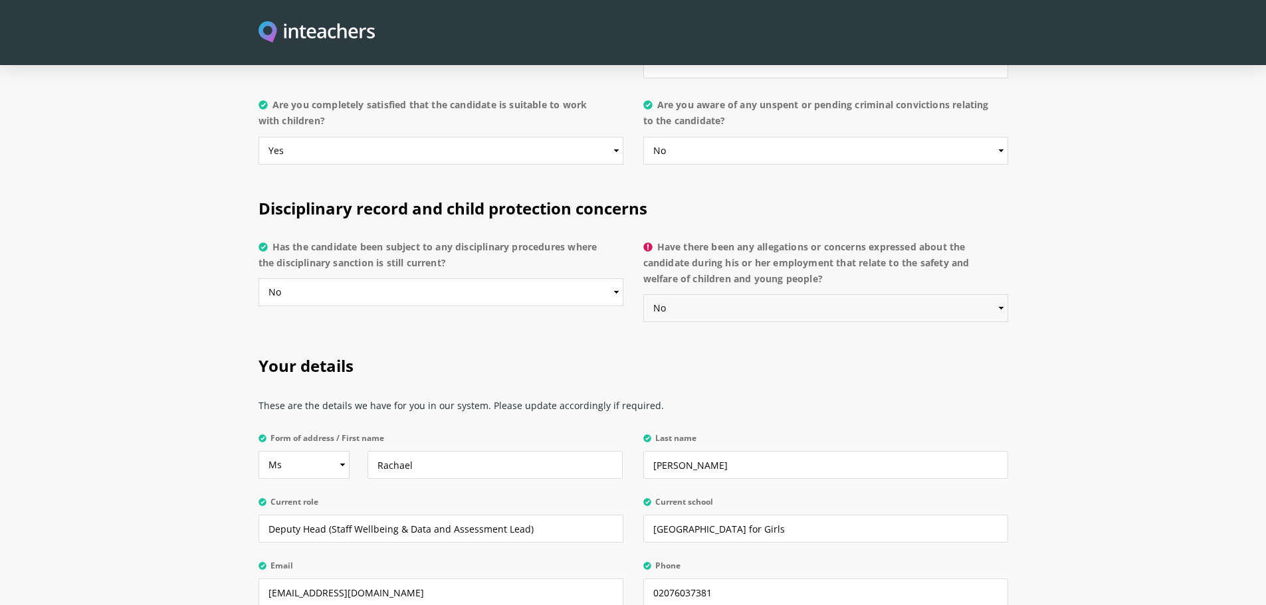
click at [643, 294] on select "Please select... Yes No Do not know" at bounding box center [825, 308] width 365 height 28
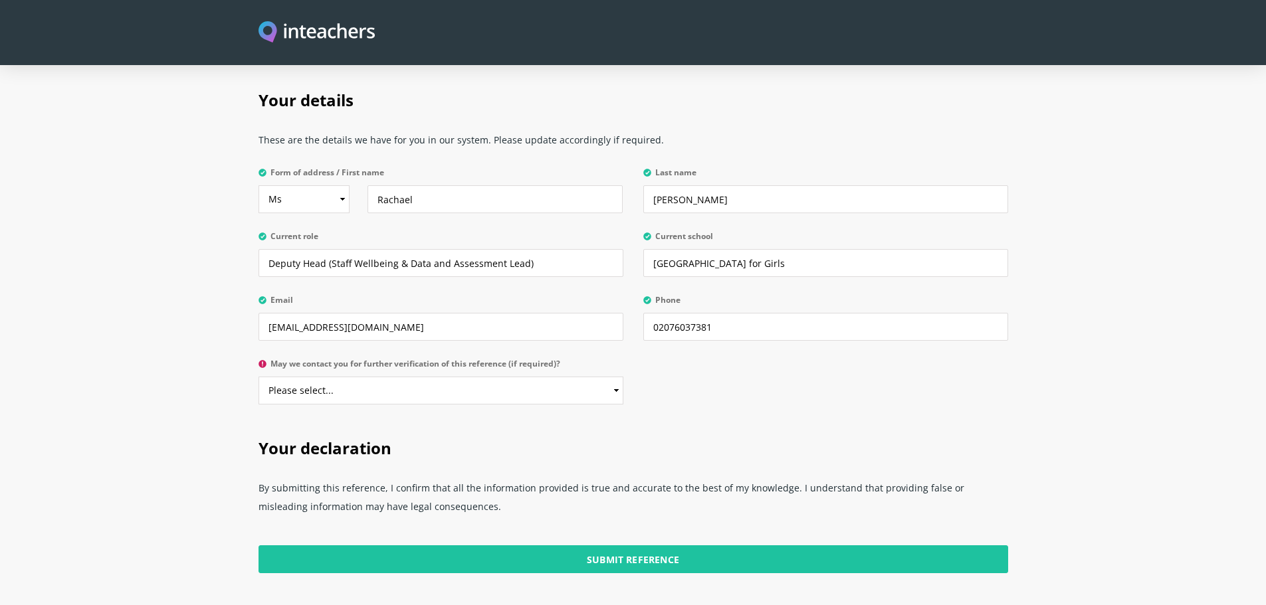
scroll to position [3124, 0]
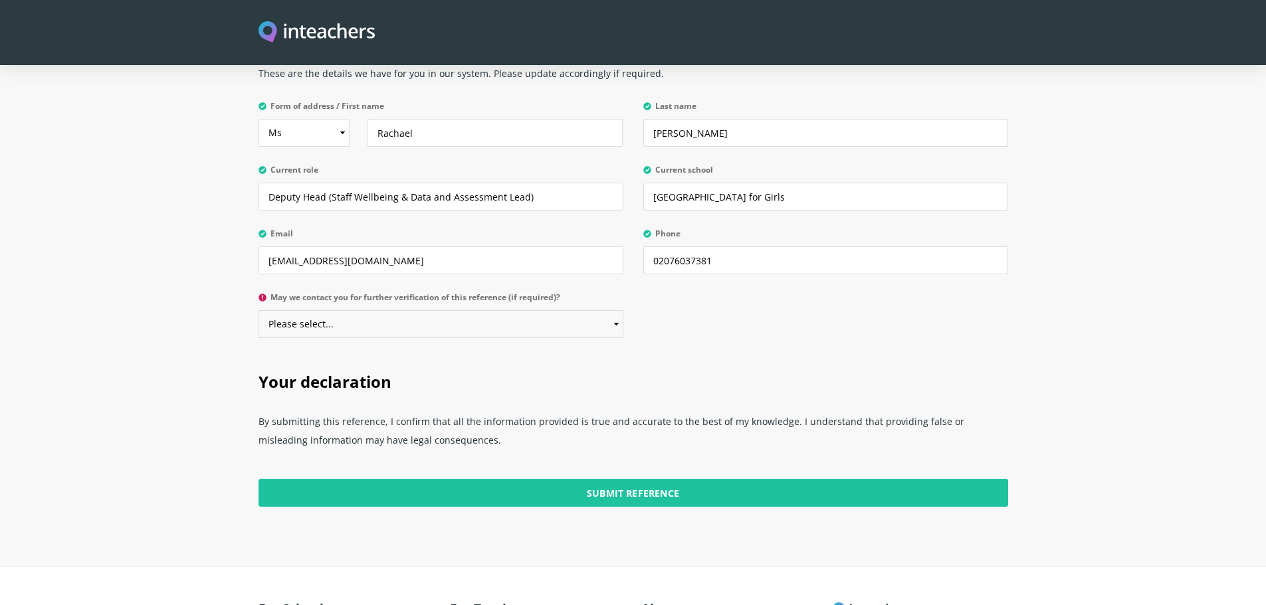
click at [364, 310] on select "Please select... Yes No" at bounding box center [441, 324] width 365 height 28
select select "Yes"
click at [259, 310] on select "Please select... Yes No" at bounding box center [441, 324] width 365 height 28
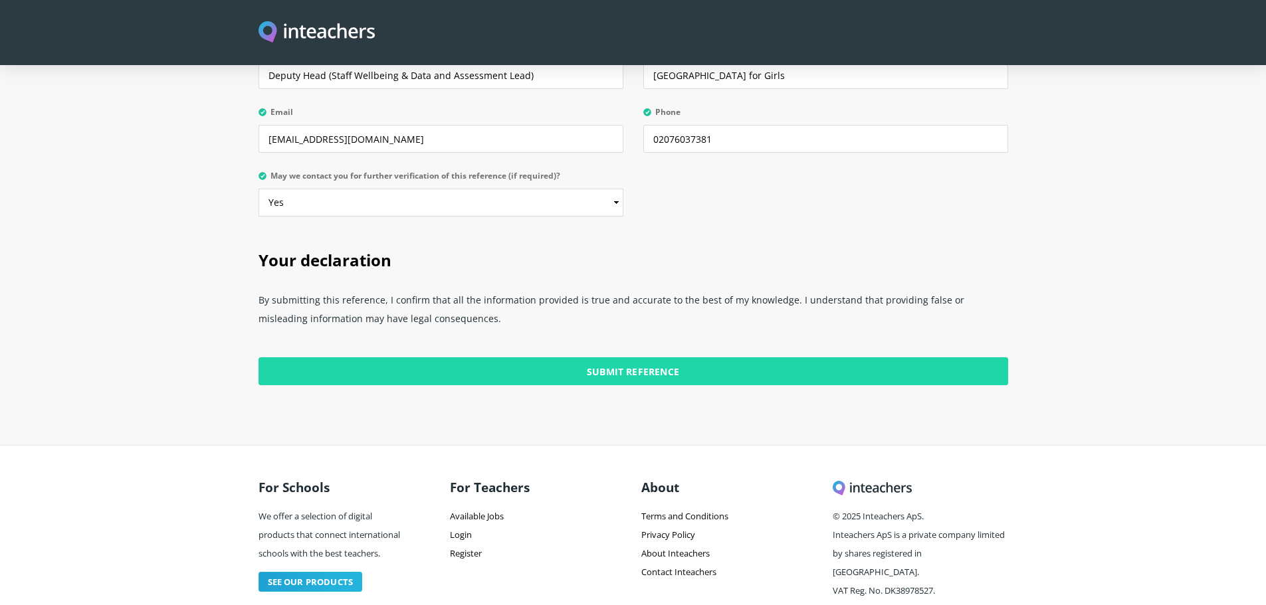
click at [639, 358] on input "Submit Reference" at bounding box center [634, 372] width 750 height 28
